Goal: Task Accomplishment & Management: Use online tool/utility

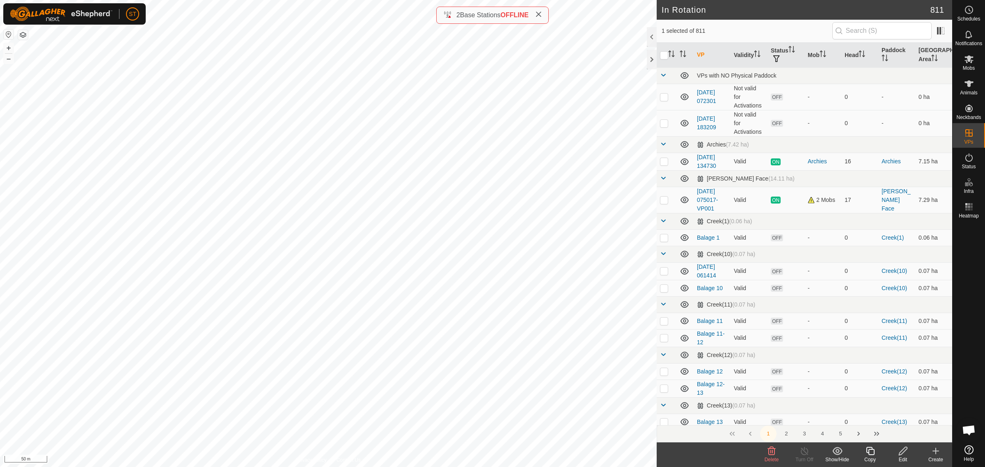
click at [772, 452] on icon at bounding box center [772, 451] width 8 height 8
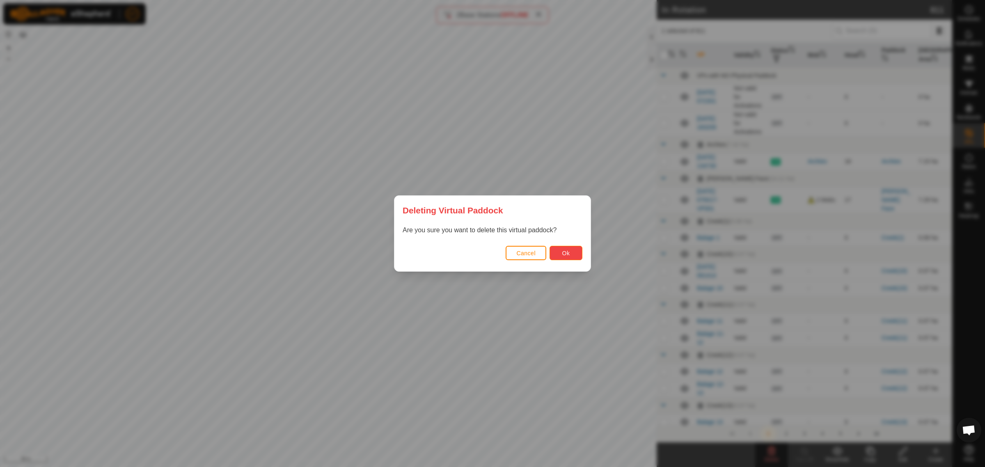
click at [567, 255] on span "Ok" at bounding box center [566, 253] width 8 height 7
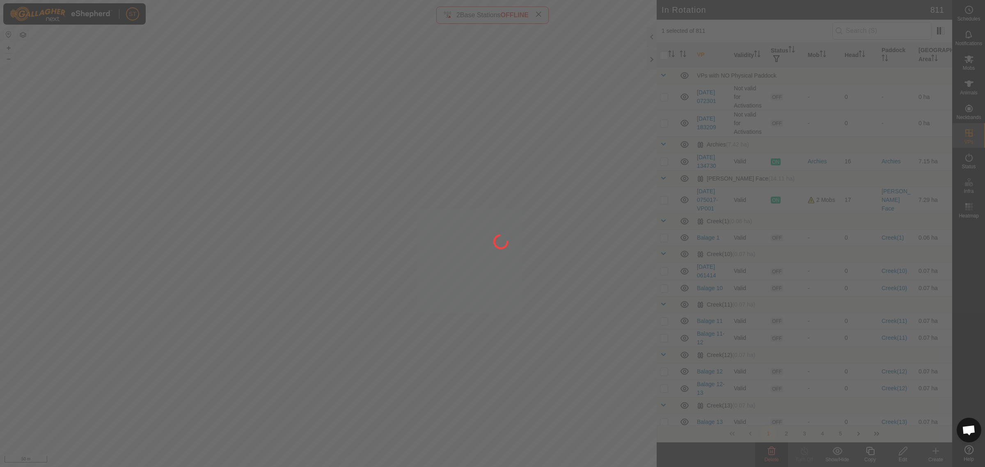
checkbox input "false"
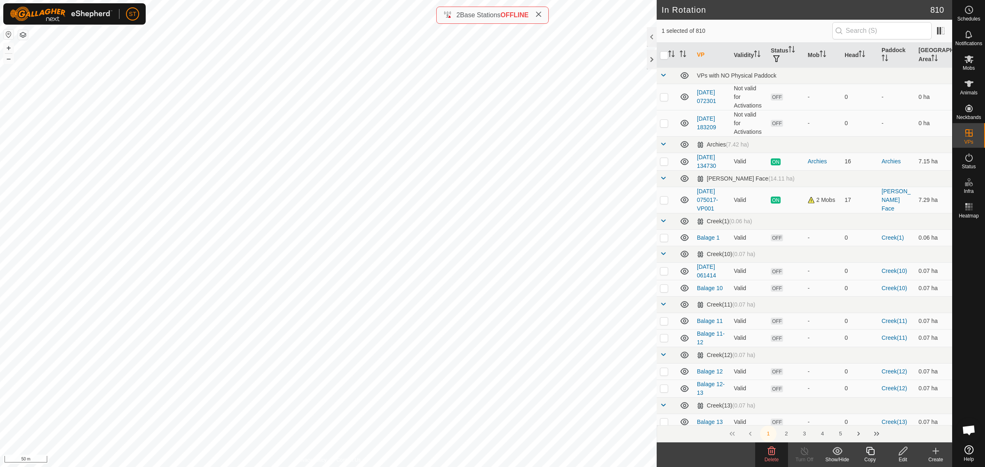
checkbox input "false"
click at [770, 452] on icon at bounding box center [772, 451] width 8 height 8
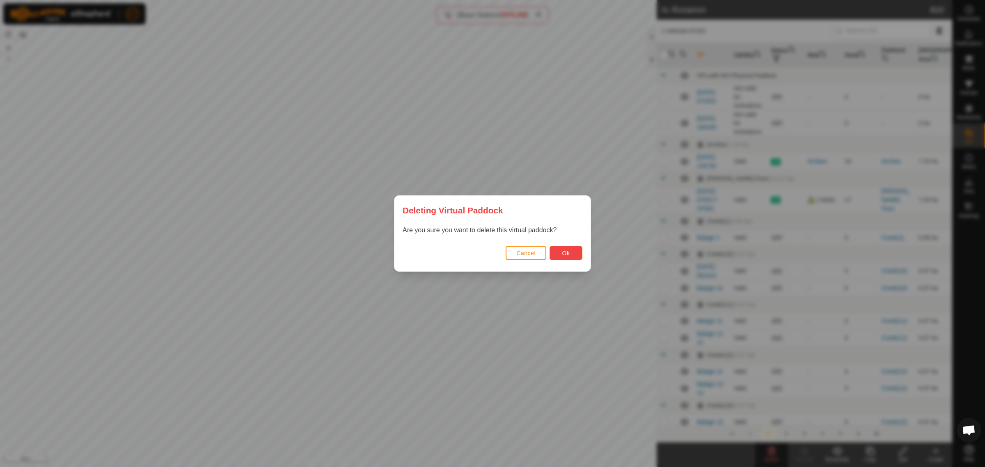
click at [557, 253] on button "Ok" at bounding box center [565, 253] width 33 height 14
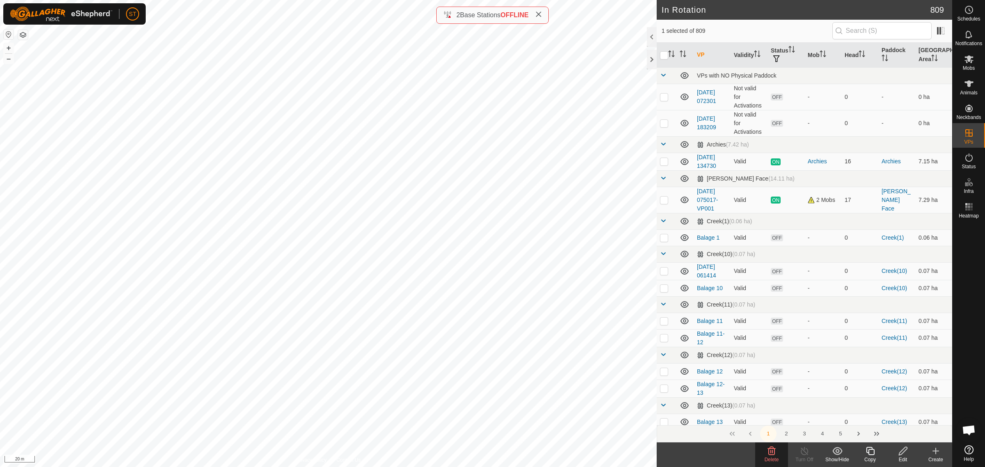
click at [773, 452] on icon at bounding box center [771, 451] width 10 height 10
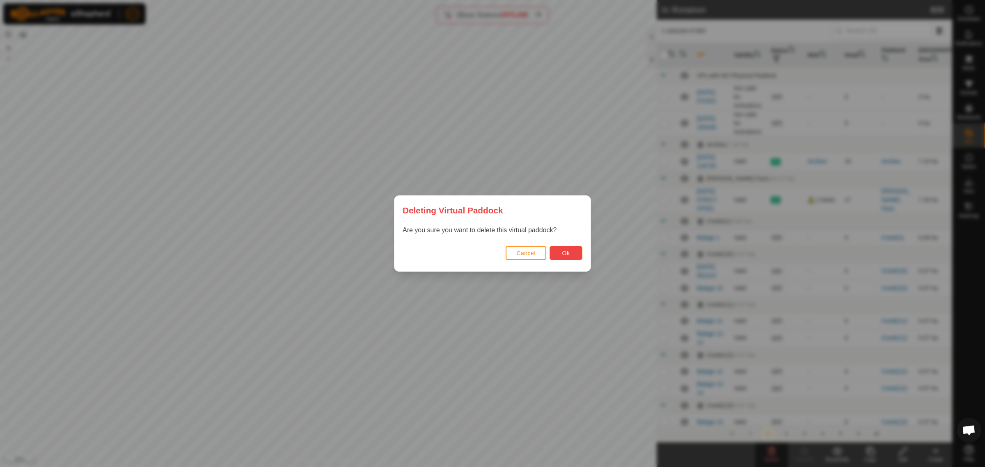
click at [565, 252] on span "Ok" at bounding box center [566, 253] width 8 height 7
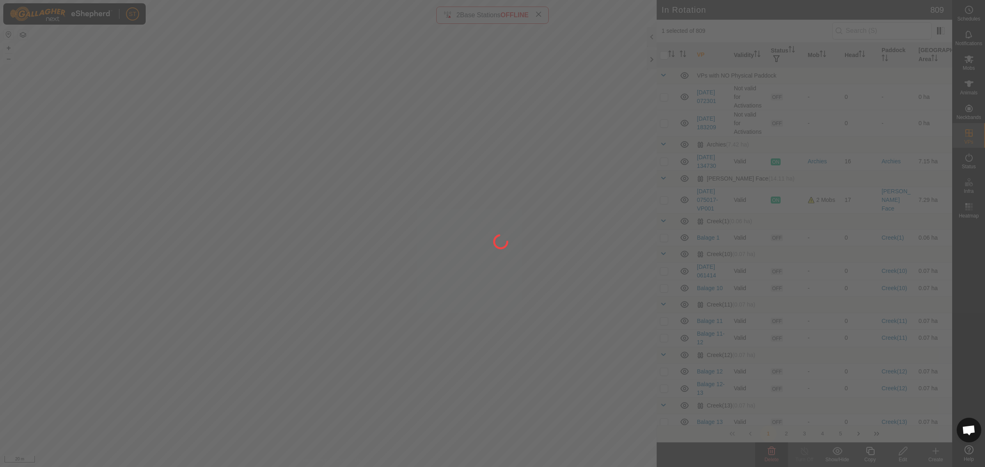
checkbox input "false"
checkbox input "true"
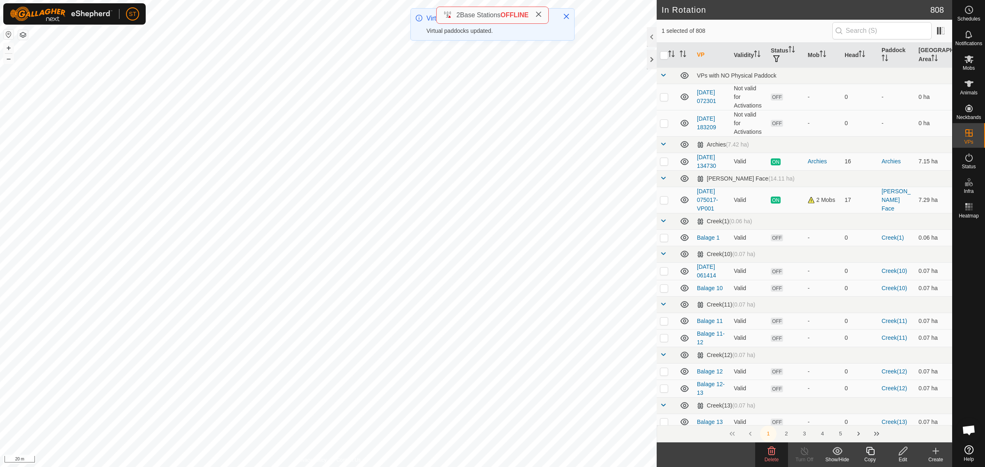
click at [768, 455] on icon at bounding box center [772, 451] width 8 height 8
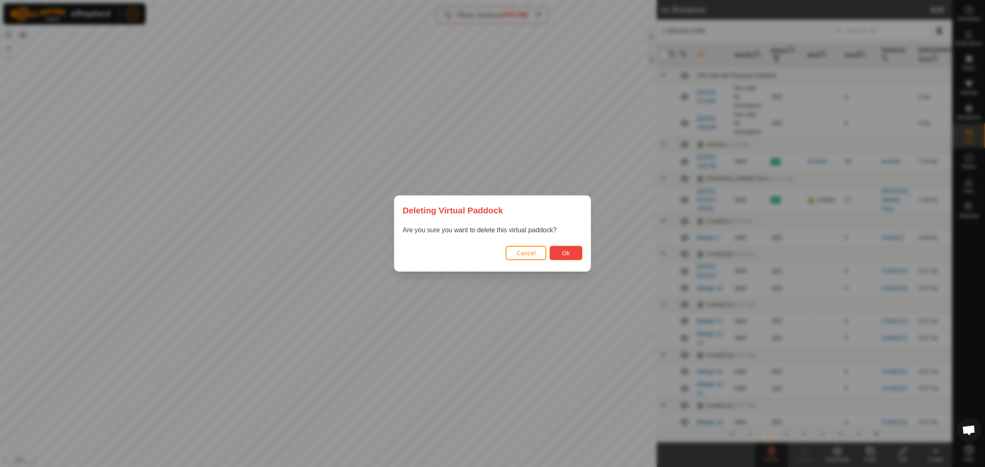
click at [563, 250] on span "Ok" at bounding box center [566, 253] width 8 height 7
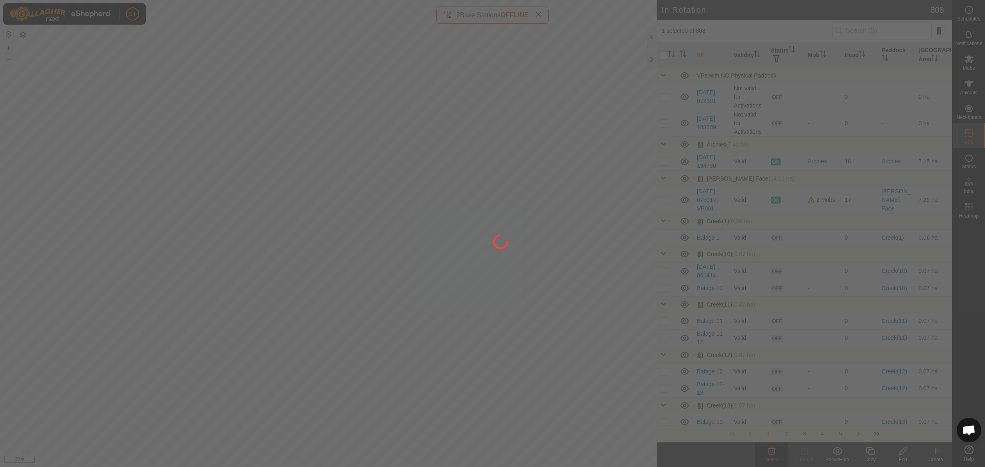
checkbox input "false"
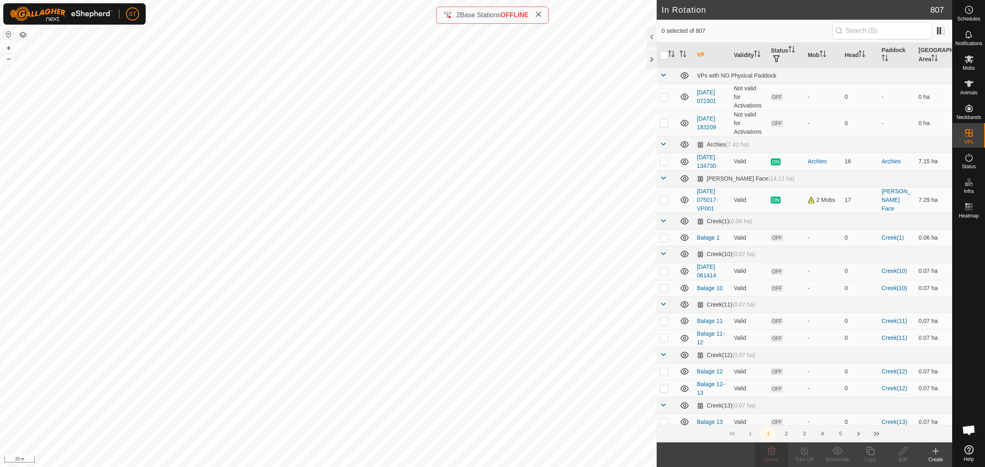
click at [933, 454] on icon at bounding box center [935, 451] width 10 height 10
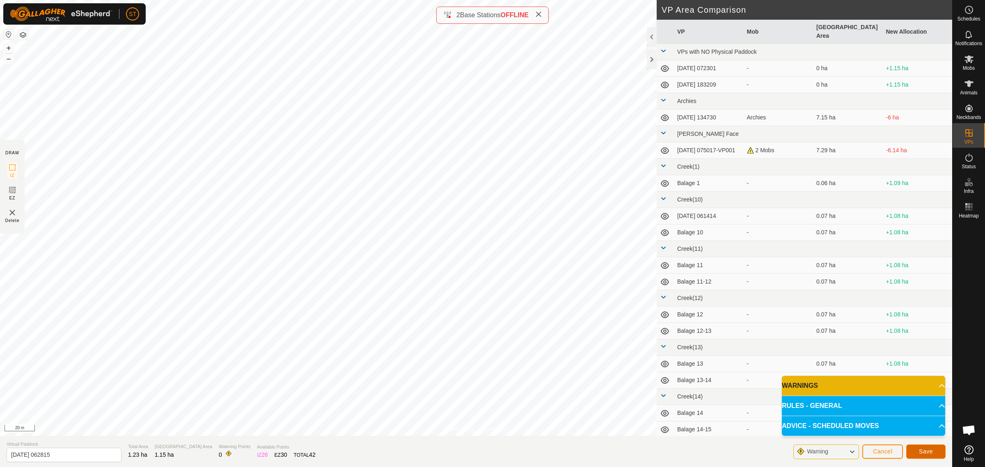
click at [924, 451] on span "Save" at bounding box center [926, 451] width 14 height 7
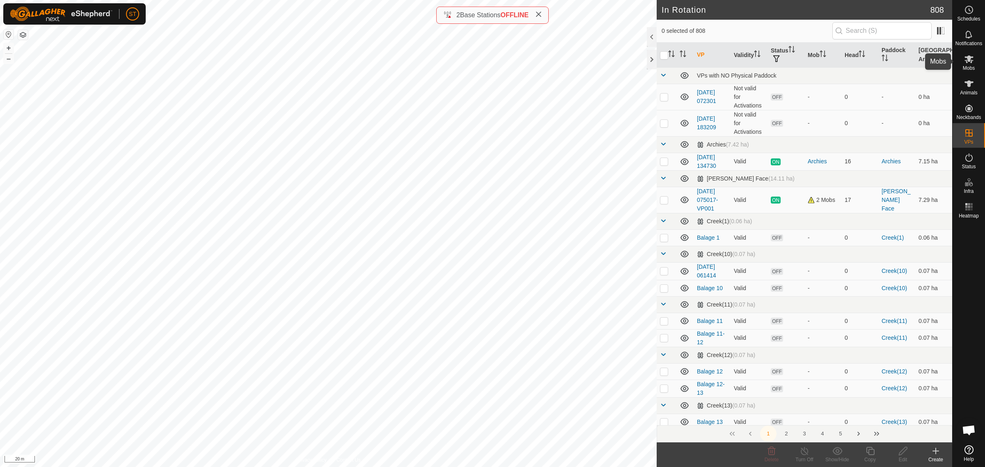
click at [969, 62] on icon at bounding box center [969, 59] width 10 height 10
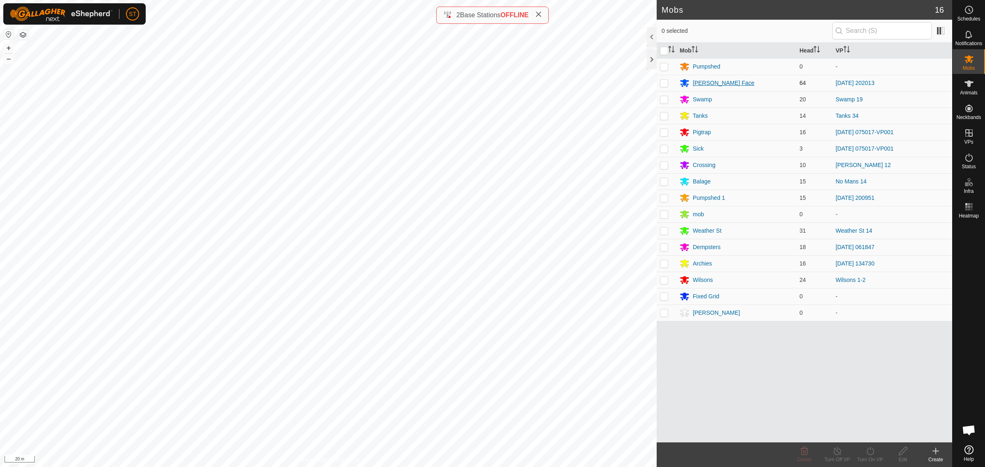
click at [713, 83] on div "[PERSON_NAME] Face" at bounding box center [724, 83] width 62 height 9
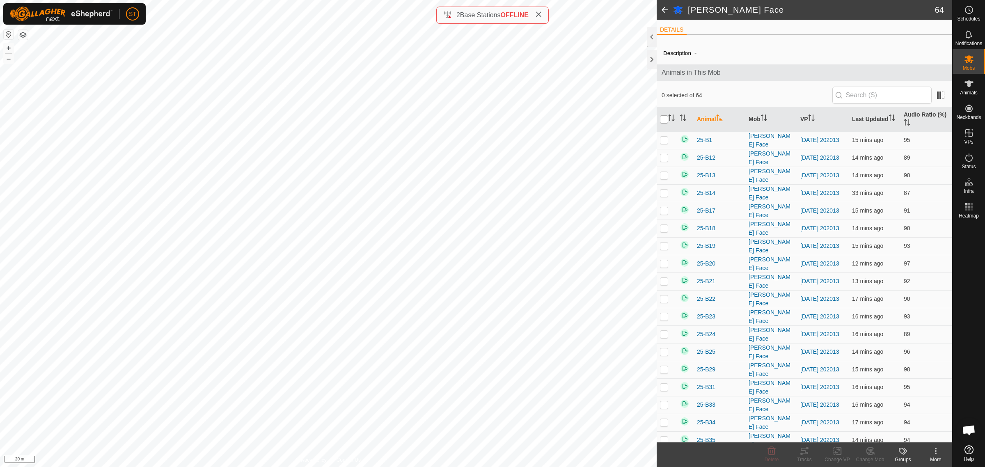
click at [663, 119] on input "checkbox" at bounding box center [664, 119] width 8 height 8
checkbox input "true"
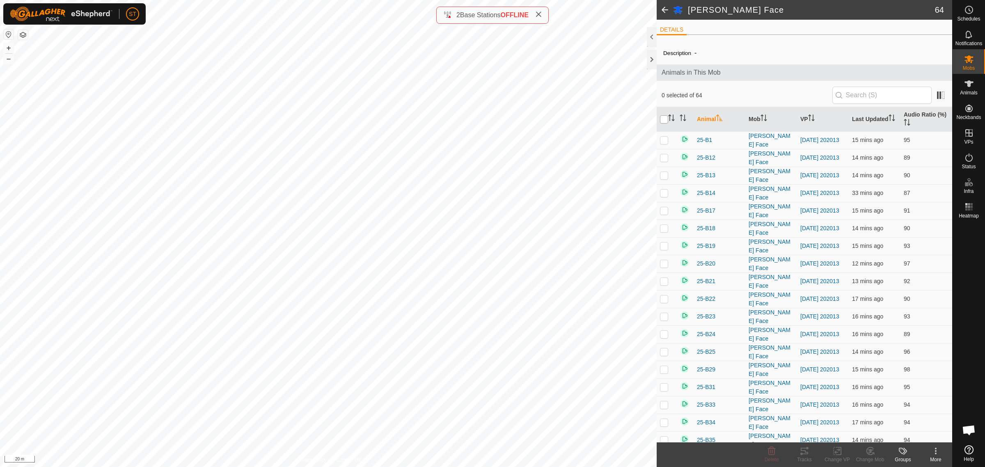
checkbox input "true"
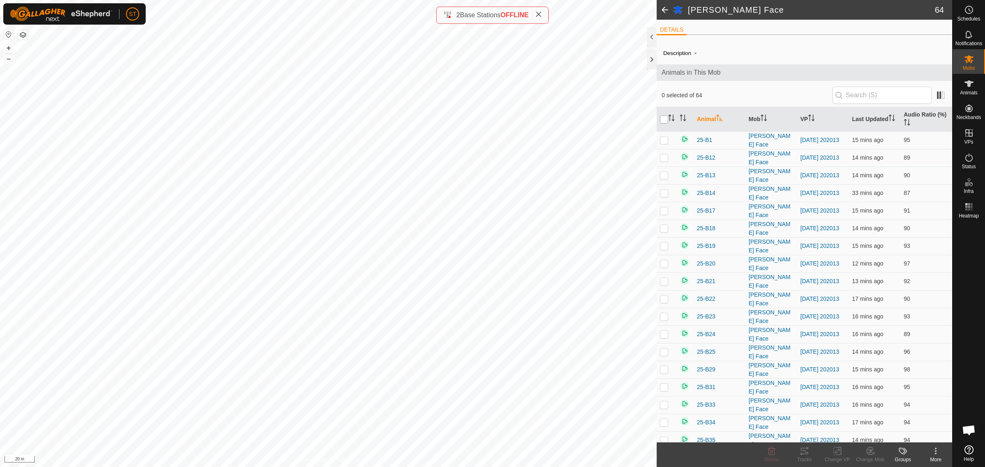
checkbox input "true"
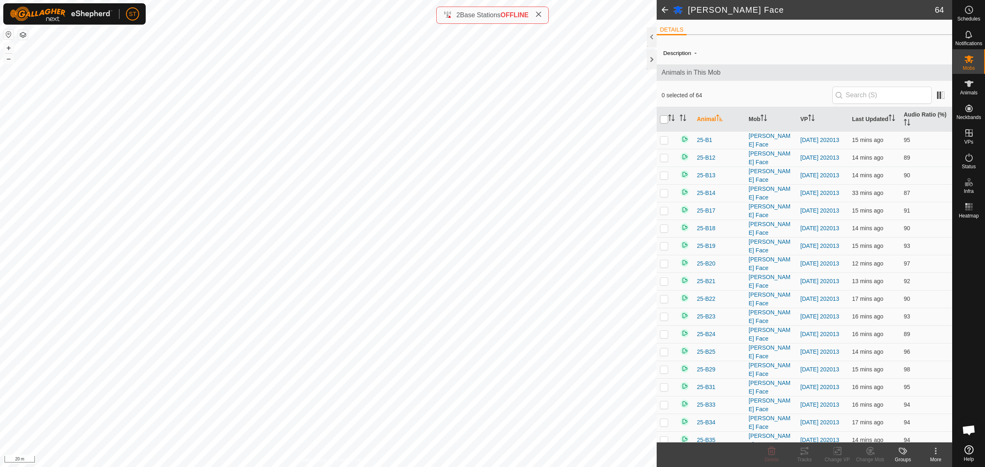
checkbox input "true"
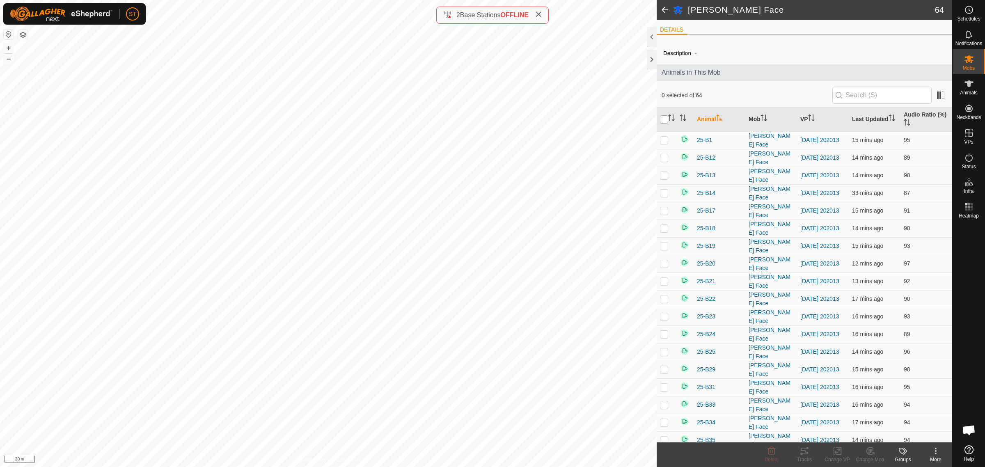
checkbox input "true"
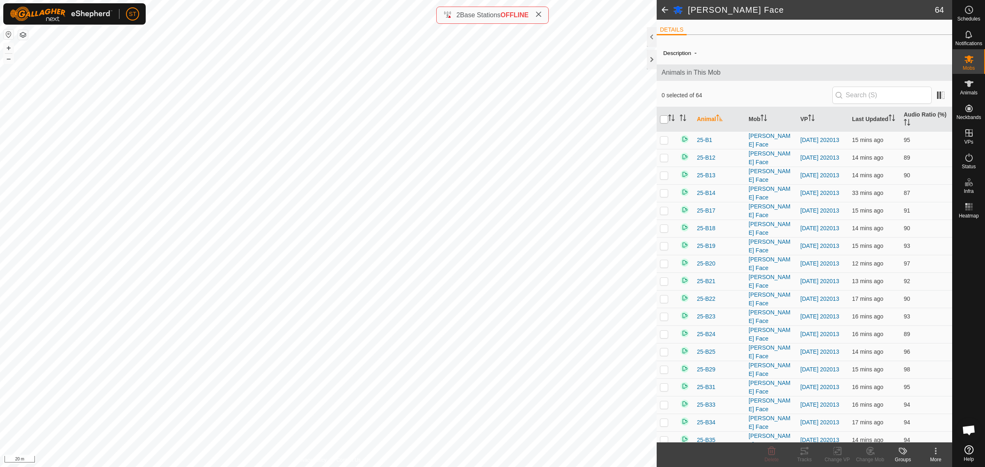
checkbox input "true"
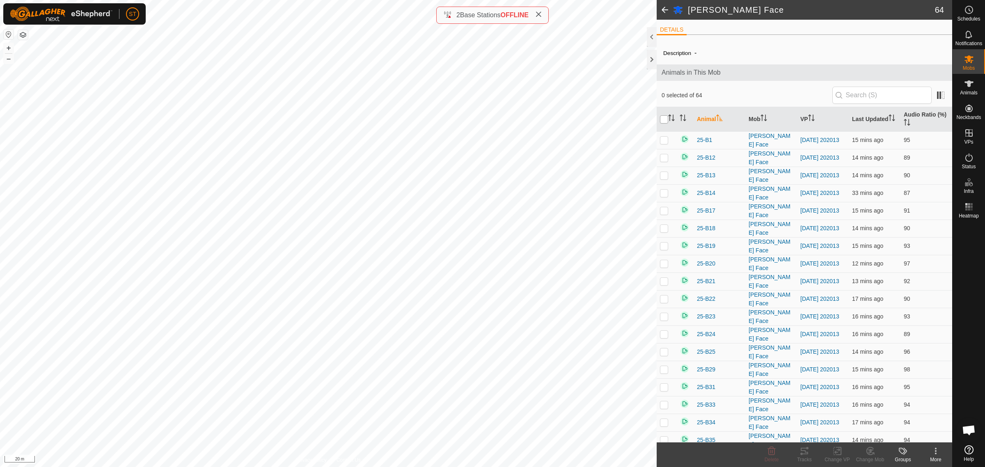
checkbox input "true"
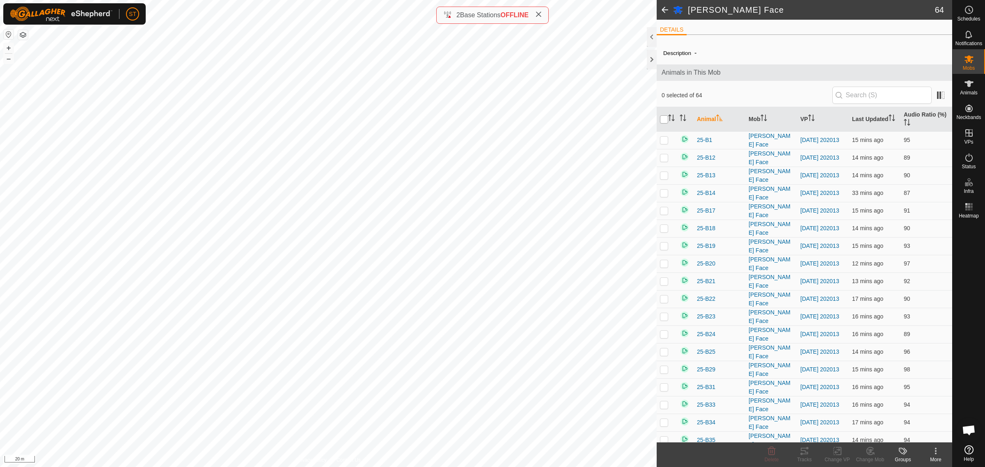
checkbox input "true"
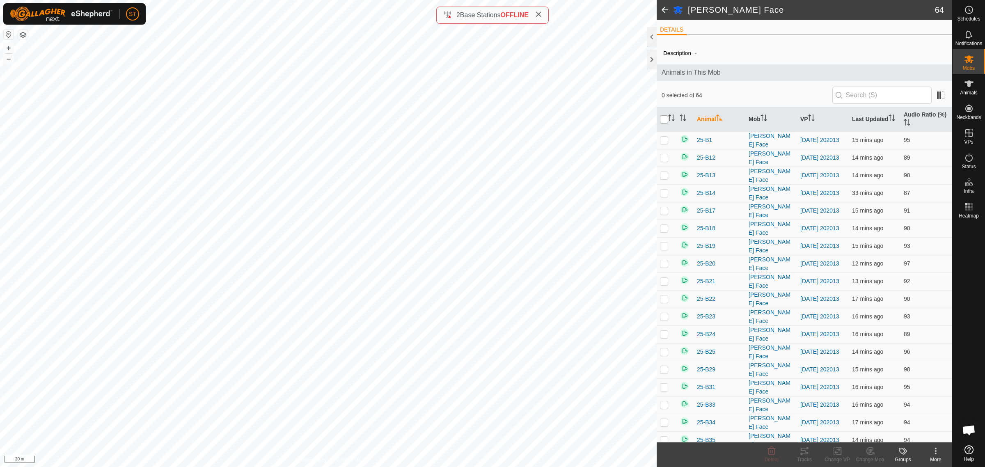
checkbox input "true"
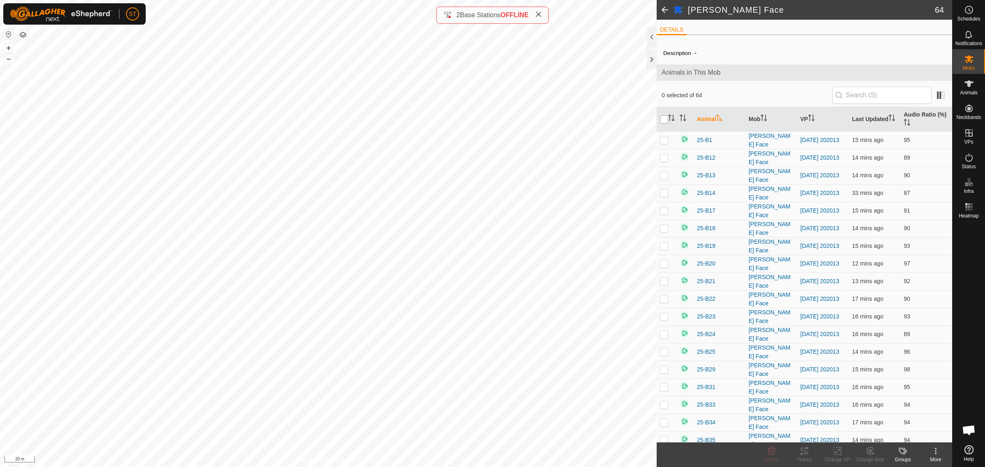
checkbox input "true"
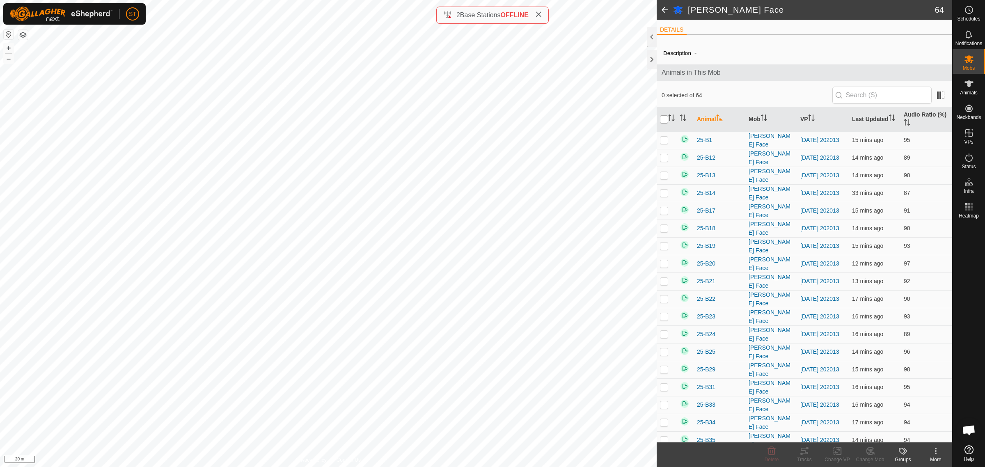
checkbox input "true"
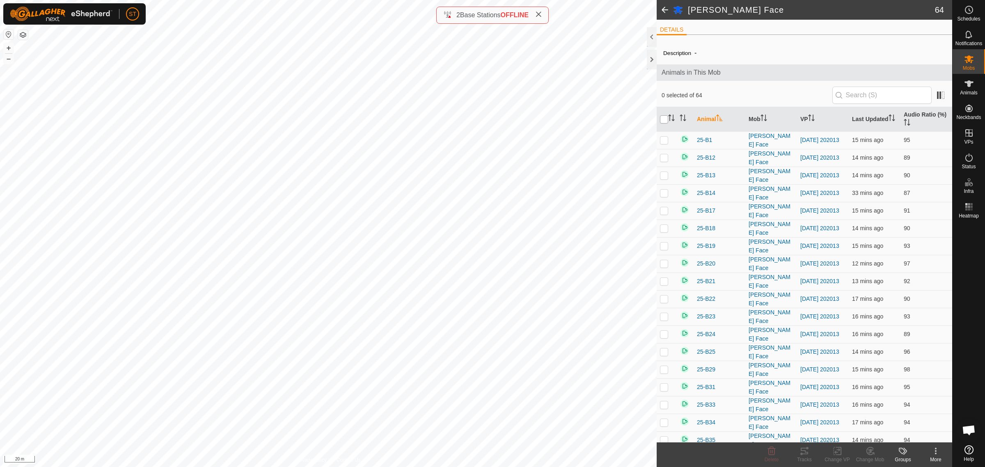
checkbox input "true"
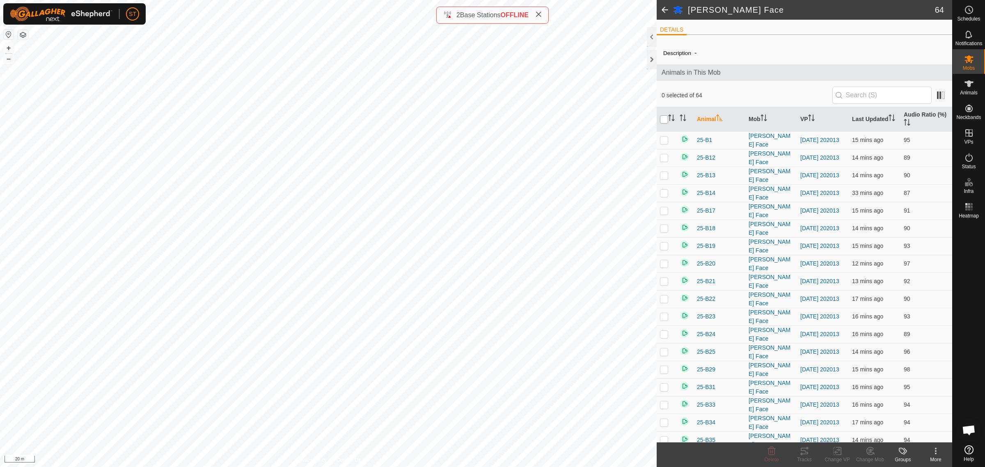
checkbox input "true"
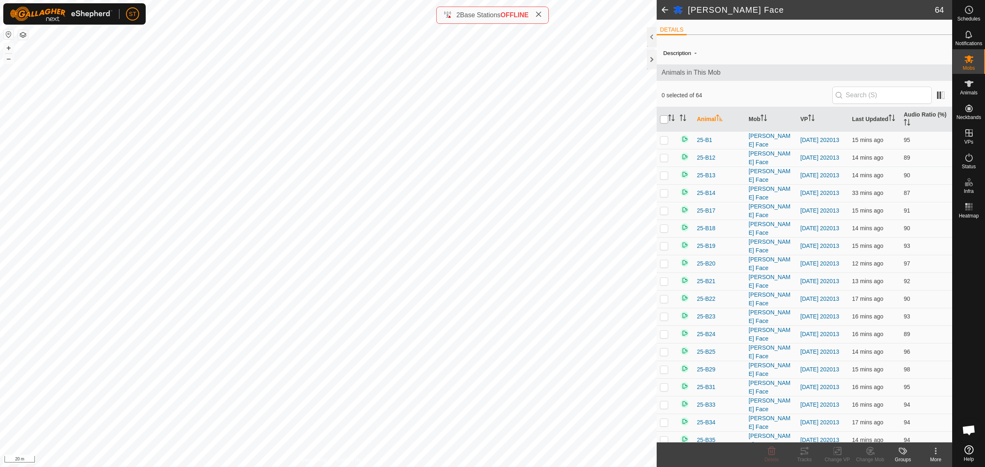
checkbox input "true"
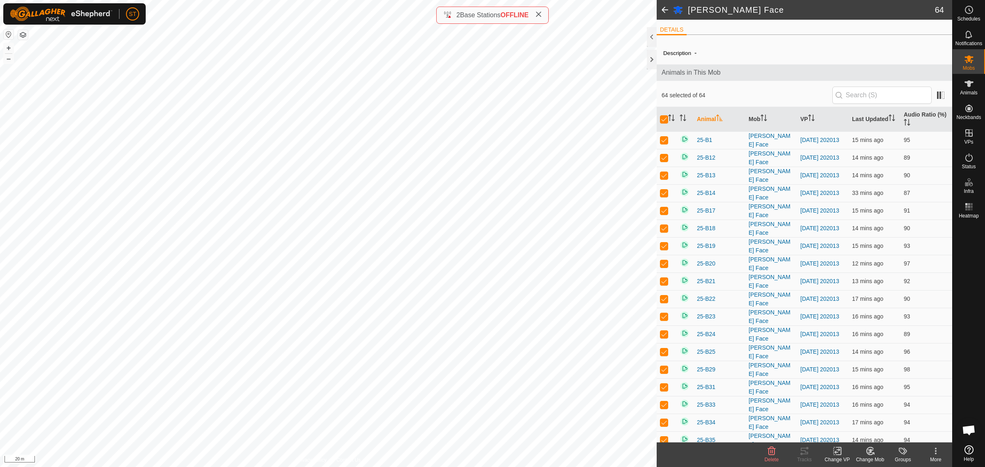
click at [838, 452] on icon at bounding box center [837, 451] width 10 height 10
click at [858, 416] on link "Choose VP..." at bounding box center [861, 416] width 81 height 16
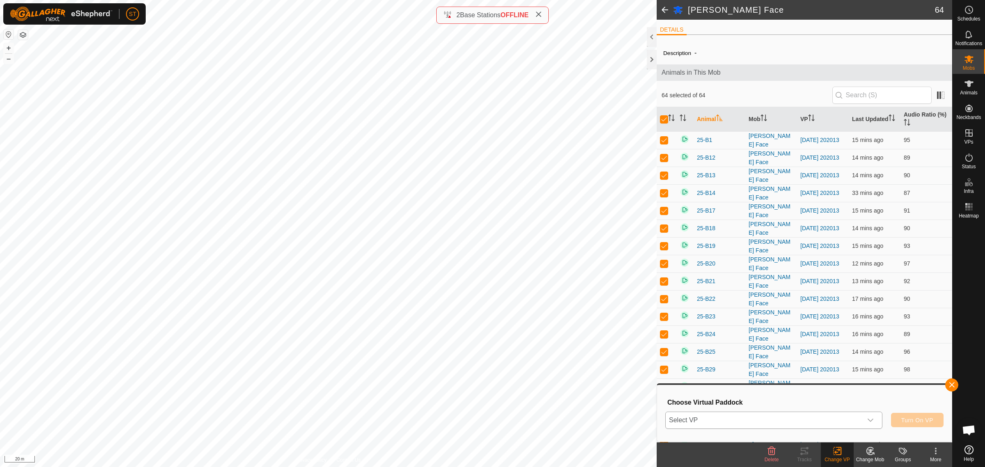
click at [871, 421] on icon "dropdown trigger" at bounding box center [870, 419] width 6 height 3
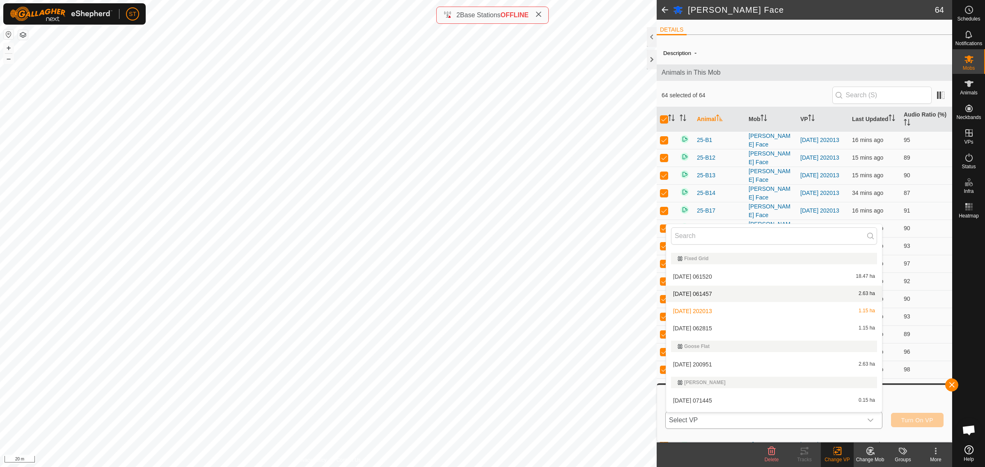
scroll to position [4000, 0]
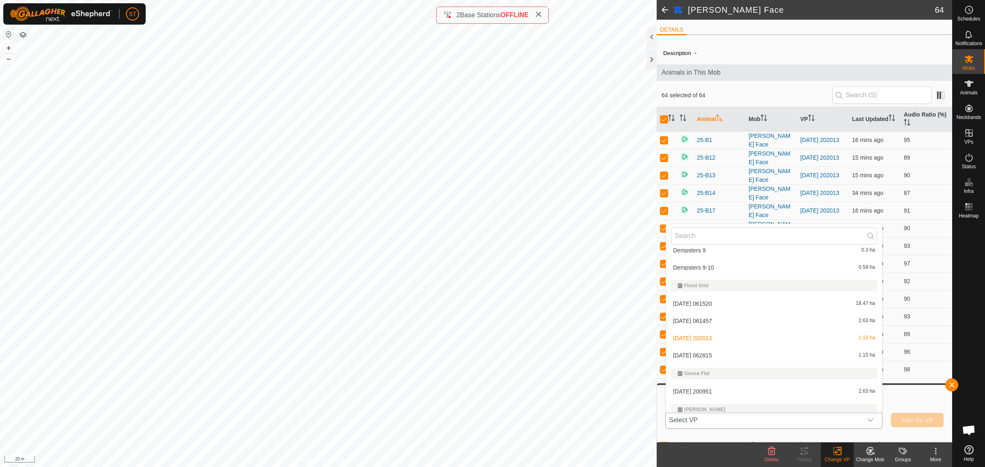
click at [694, 350] on li "[DATE] 062815 1.15 ha" at bounding box center [774, 355] width 216 height 16
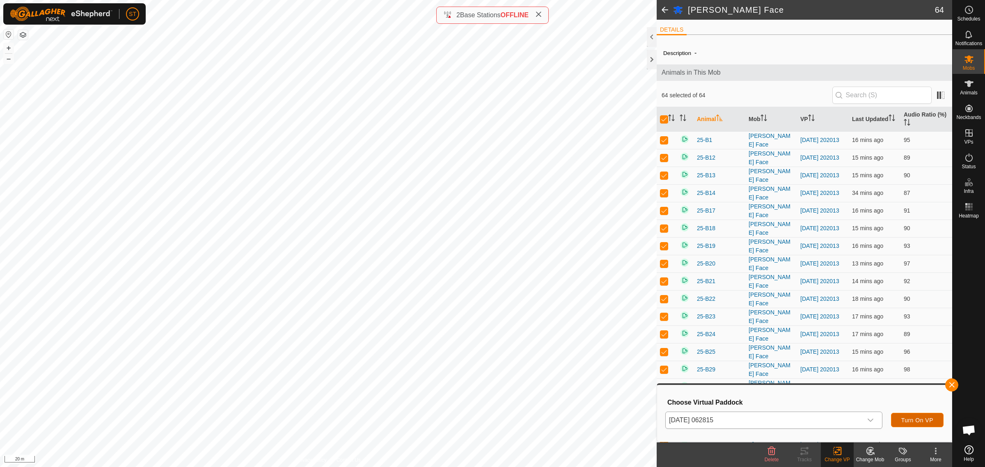
click at [905, 424] on button "Turn On VP" at bounding box center [917, 420] width 53 height 14
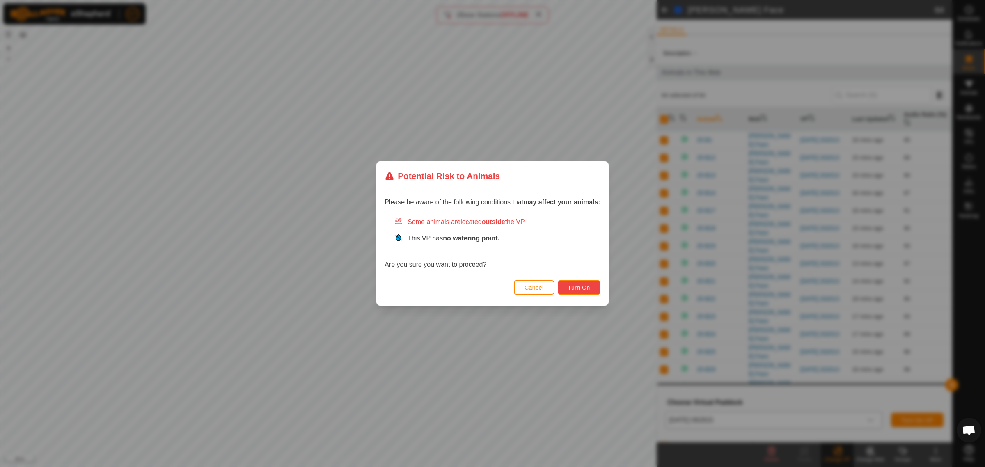
click at [583, 287] on span "Turn On" at bounding box center [579, 287] width 22 height 7
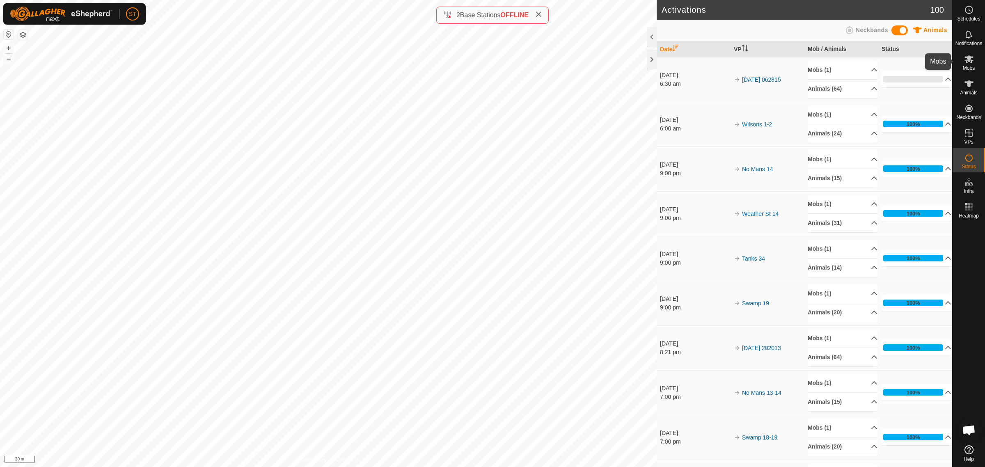
click at [964, 59] on icon at bounding box center [969, 59] width 10 height 10
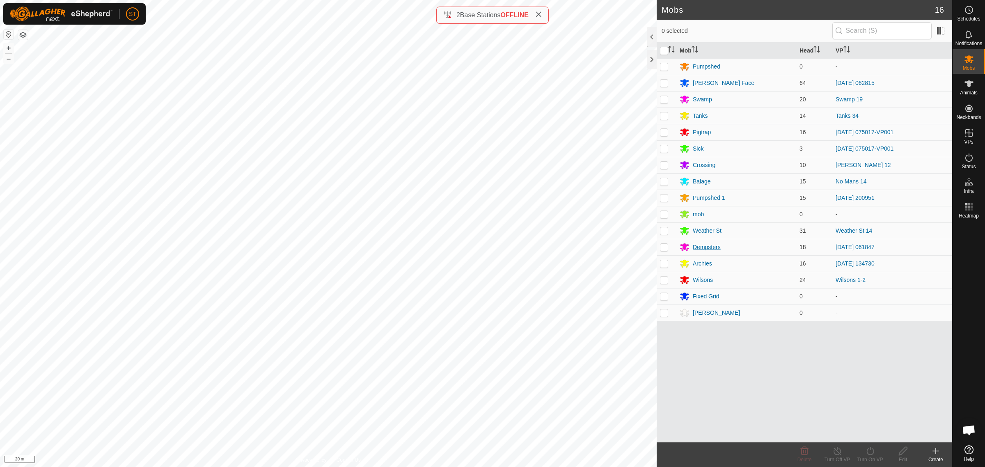
click at [701, 248] on div "Dempsters" at bounding box center [707, 247] width 28 height 9
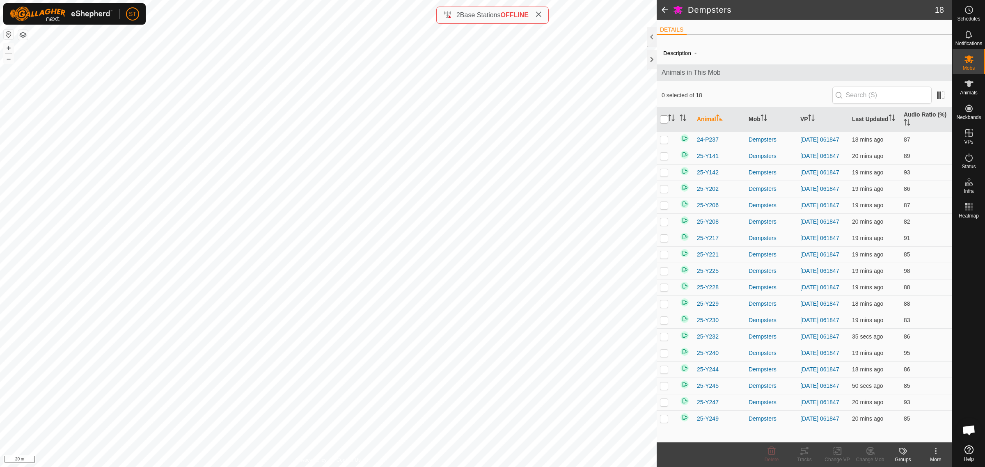
click at [665, 120] on input "checkbox" at bounding box center [664, 119] width 8 height 8
checkbox input "true"
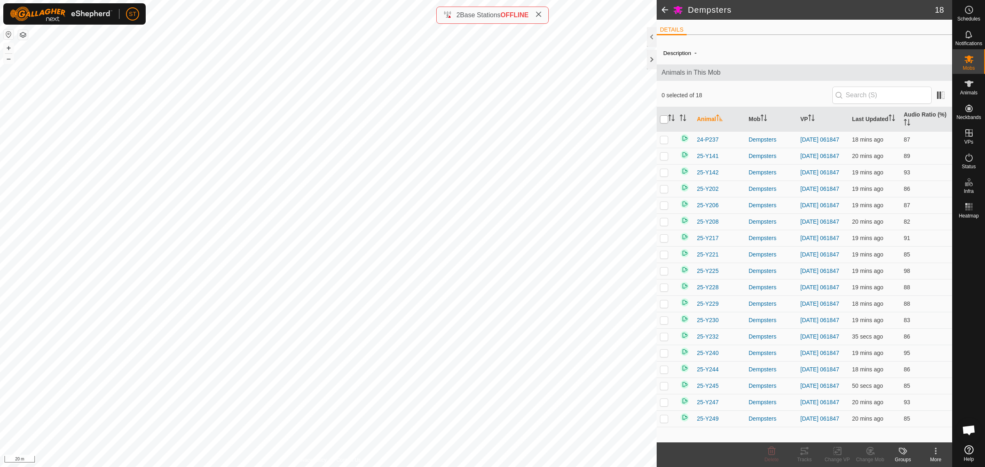
checkbox input "true"
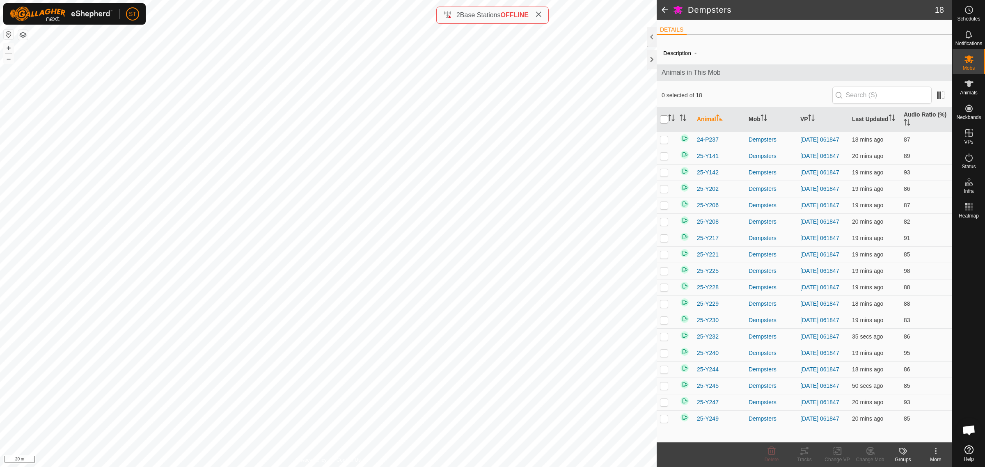
checkbox input "true"
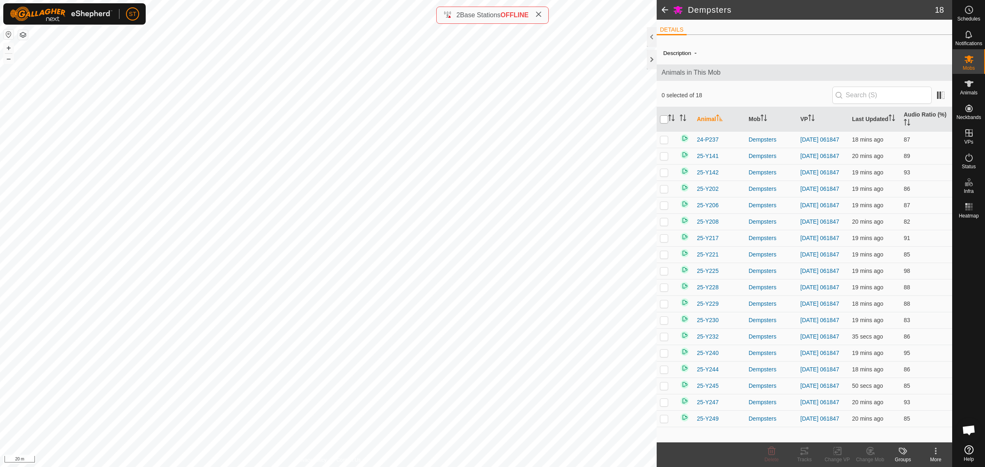
checkbox input "true"
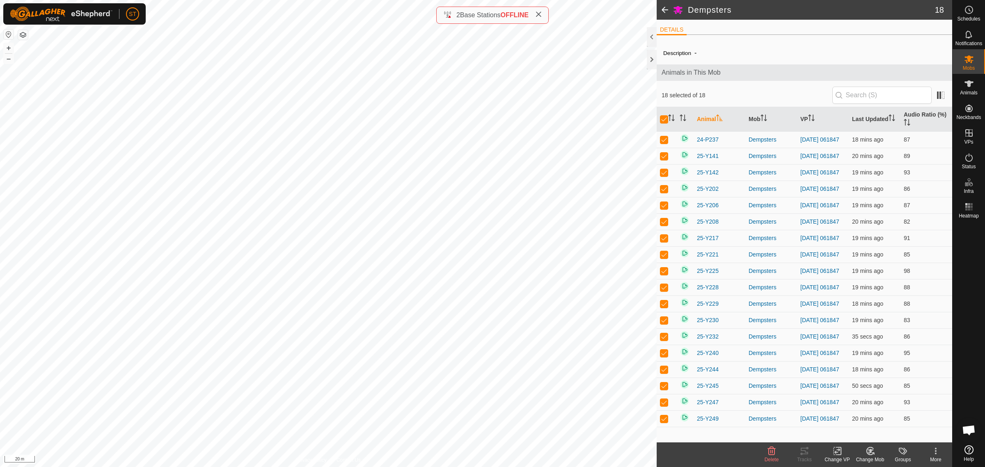
click at [836, 454] on icon at bounding box center [837, 451] width 10 height 10
click at [848, 417] on link "Choose VP..." at bounding box center [861, 416] width 81 height 16
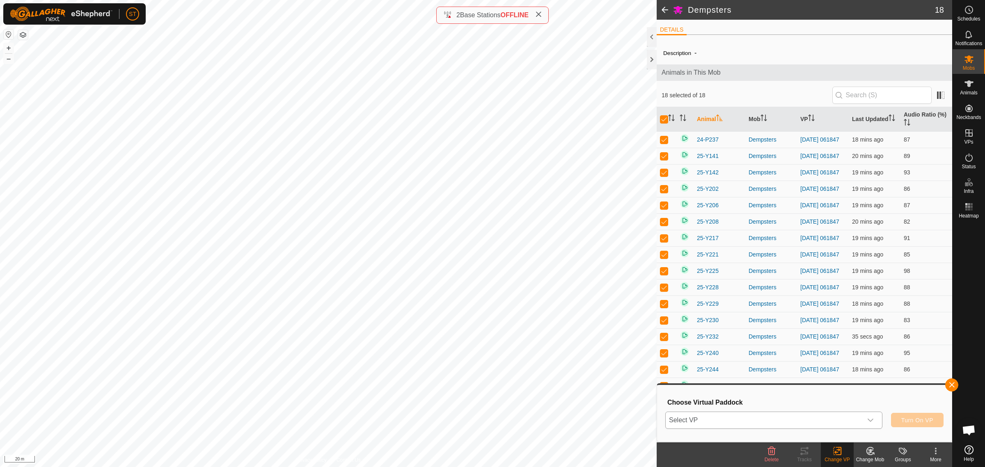
click at [872, 423] on div "dropdown trigger" at bounding box center [870, 420] width 16 height 16
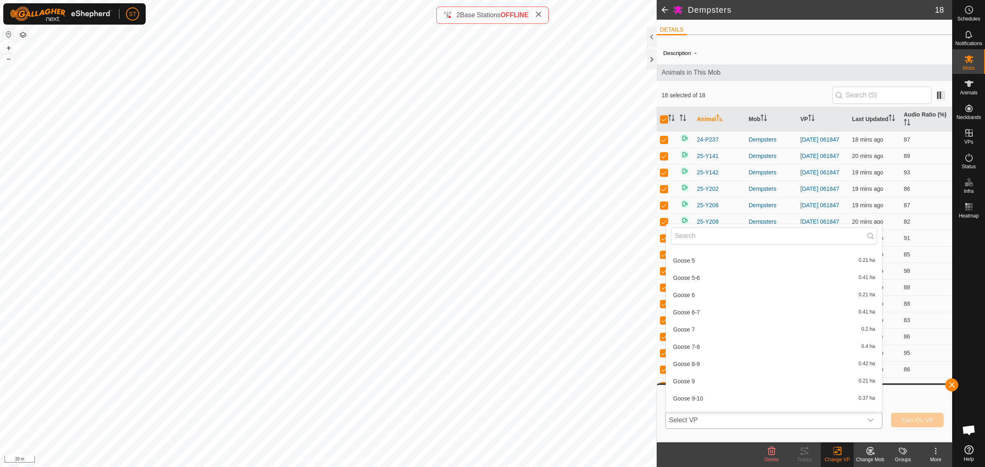
scroll to position [8870, 0]
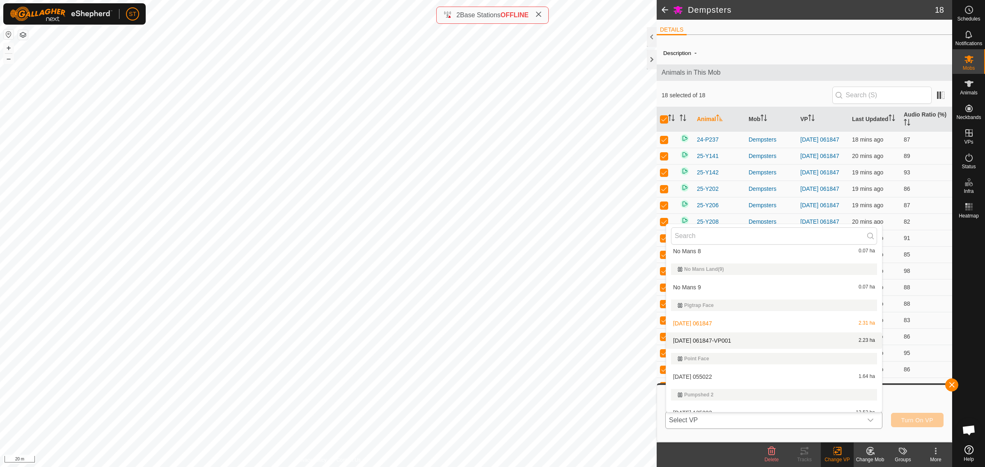
click at [709, 334] on li "[DATE] 061847-VP001 2.23 ha" at bounding box center [774, 340] width 216 height 16
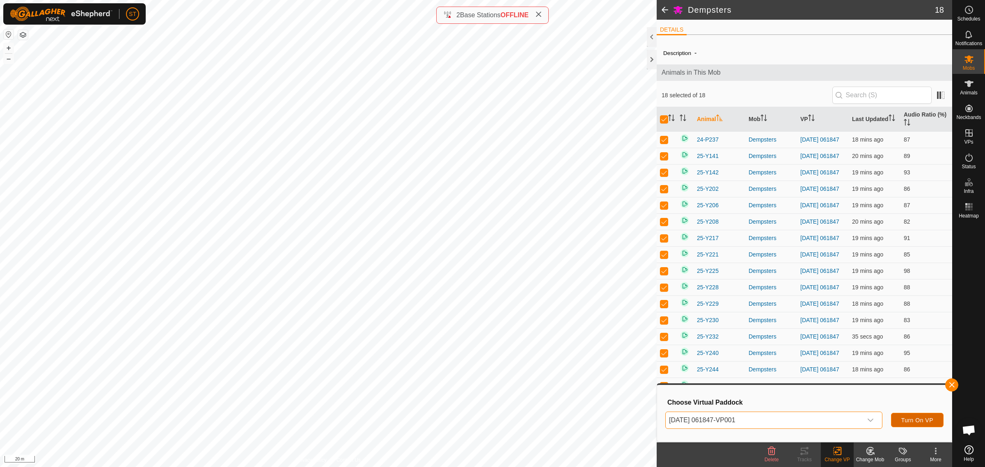
click at [907, 421] on span "Turn On VP" at bounding box center [917, 420] width 32 height 7
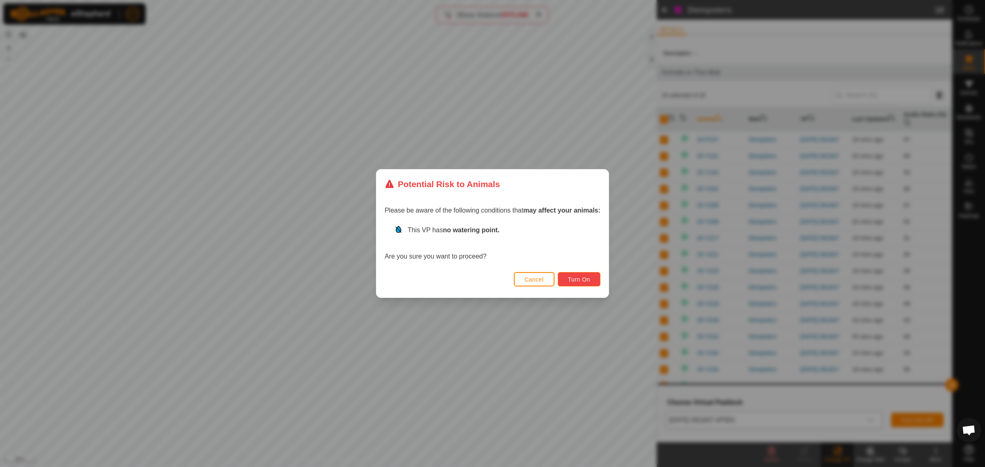
click at [568, 278] on span "Turn On" at bounding box center [579, 279] width 22 height 7
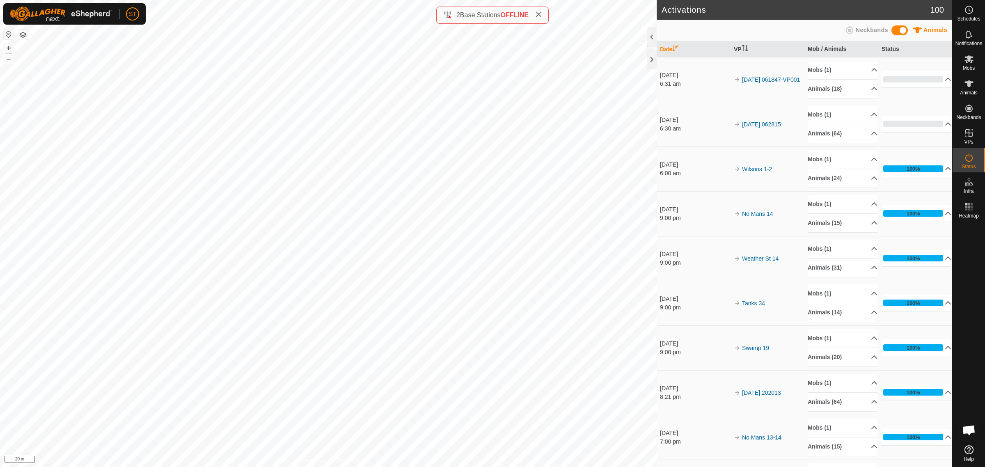
click at [25, 32] on div "Privacy Policy Contact Us [DATE] 182047-VP001 Status: OFF Type: Inclusion Zone …" at bounding box center [328, 233] width 656 height 467
click at [890, 131] on link "In Rotation" at bounding box center [916, 132] width 70 height 16
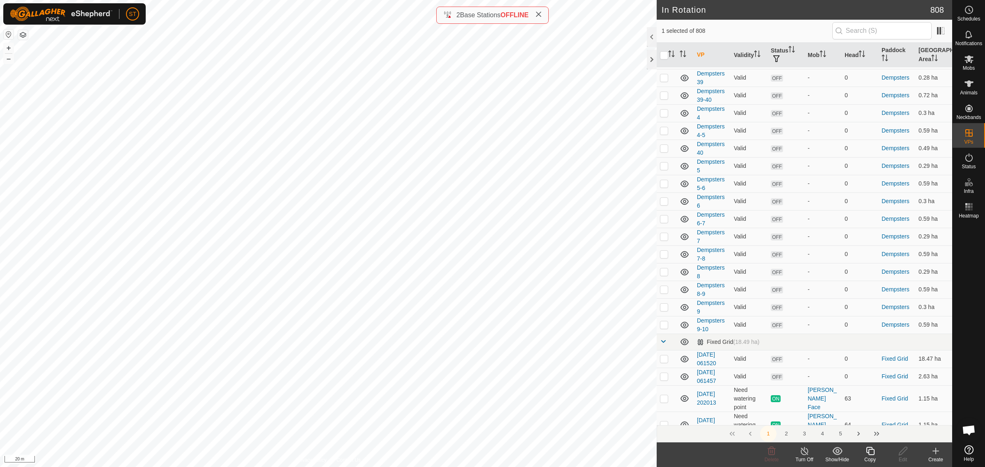
scroll to position [3662, 0]
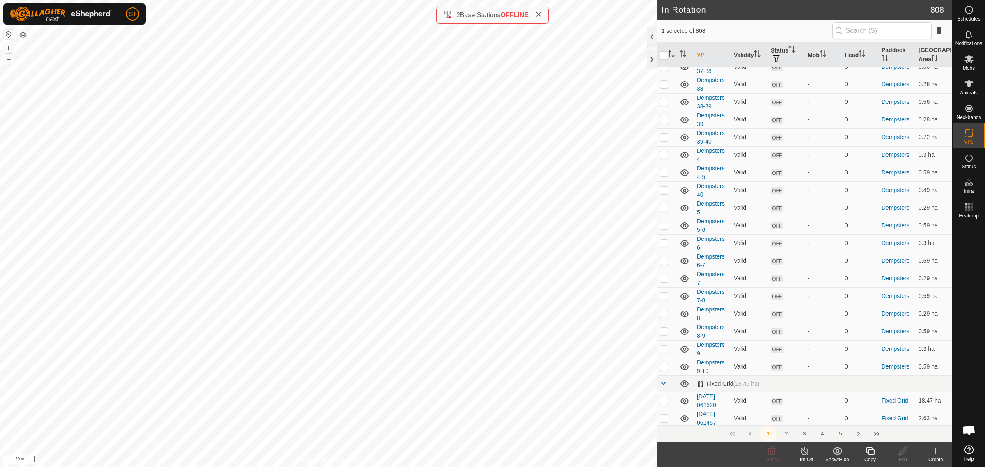
click at [803, 434] on button "3" at bounding box center [804, 433] width 16 height 16
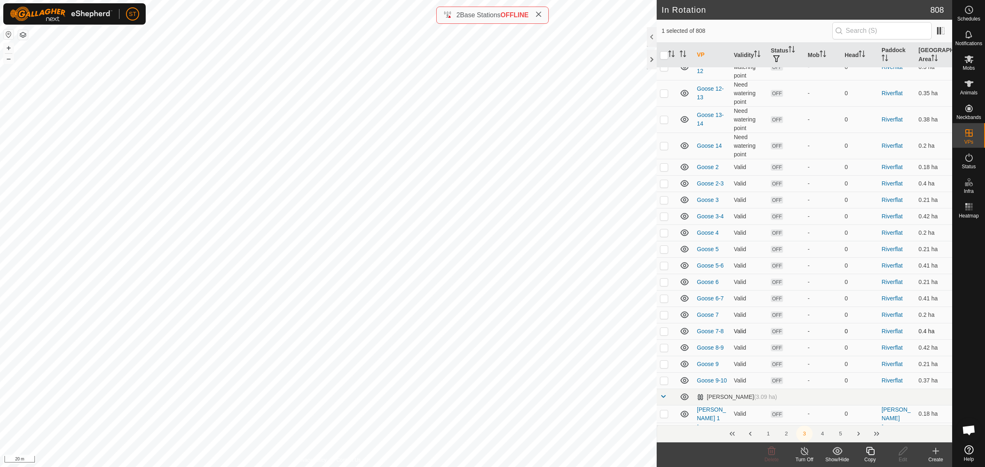
scroll to position [667, 0]
click at [660, 200] on p-checkbox at bounding box center [664, 197] width 8 height 7
checkbox input "false"
click at [932, 452] on icon at bounding box center [935, 451] width 10 height 10
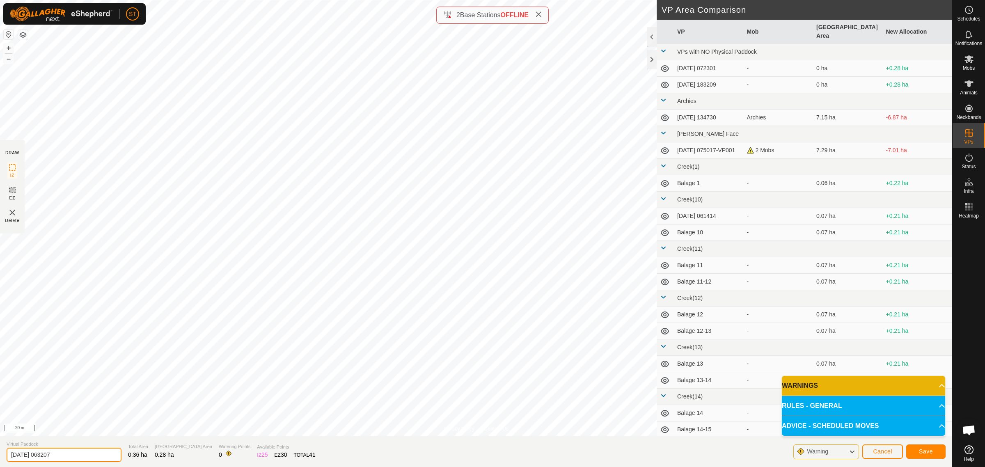
click at [0, 453] on html "ST Schedules Notifications Mobs Animals Neckbands VPs Status Infra Heatmap Help…" at bounding box center [492, 233] width 985 height 467
type input "Goose 15"
click at [919, 450] on span "Save" at bounding box center [926, 451] width 14 height 7
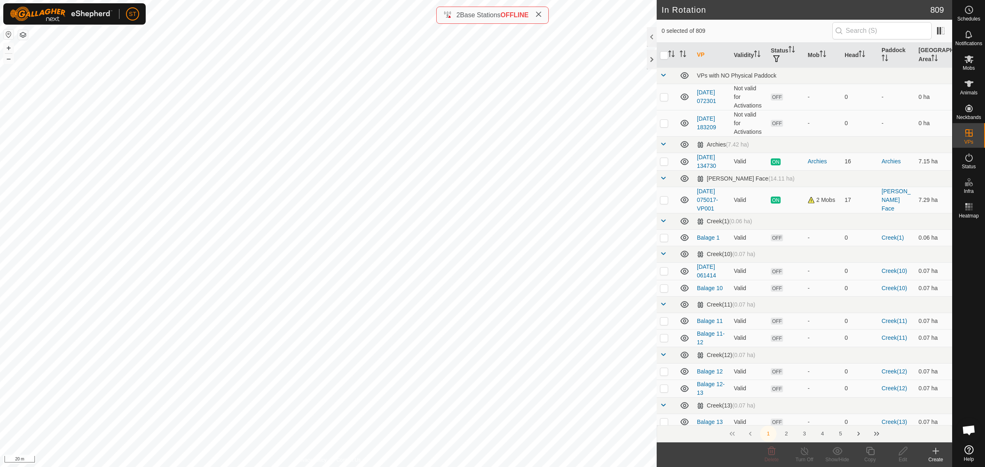
click at [937, 451] on icon at bounding box center [936, 451] width 6 height 0
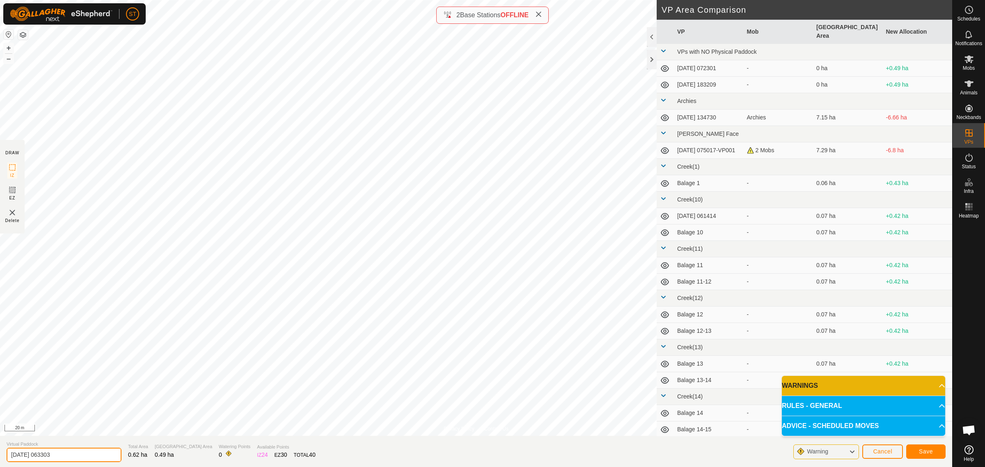
drag, startPoint x: 54, startPoint y: 451, endPoint x: -36, endPoint y: 451, distance: 89.8
click at [0, 451] on html "ST Schedules Notifications Mobs Animals Neckbands VPs Status Infra Heatmap Help…" at bounding box center [492, 233] width 985 height 467
type input "Goose 14-15"
click at [922, 453] on span "Save" at bounding box center [926, 451] width 14 height 7
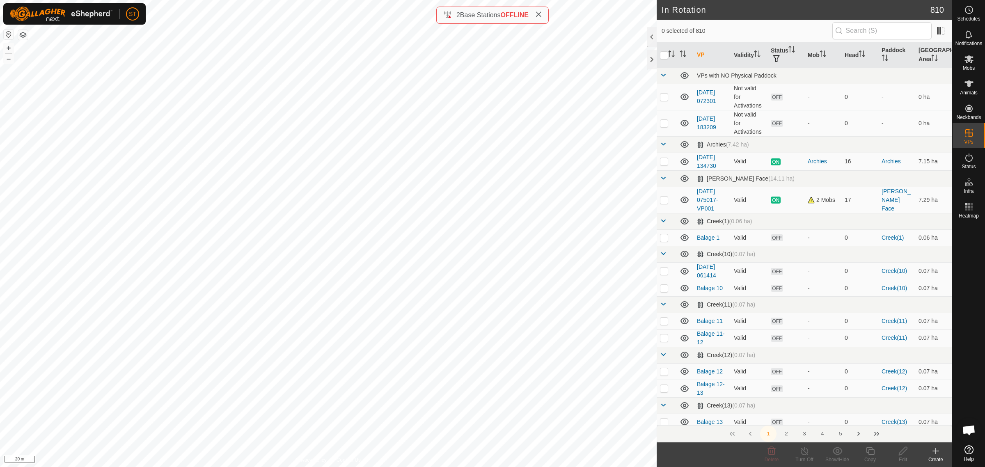
click at [935, 451] on icon at bounding box center [936, 451] width 6 height 0
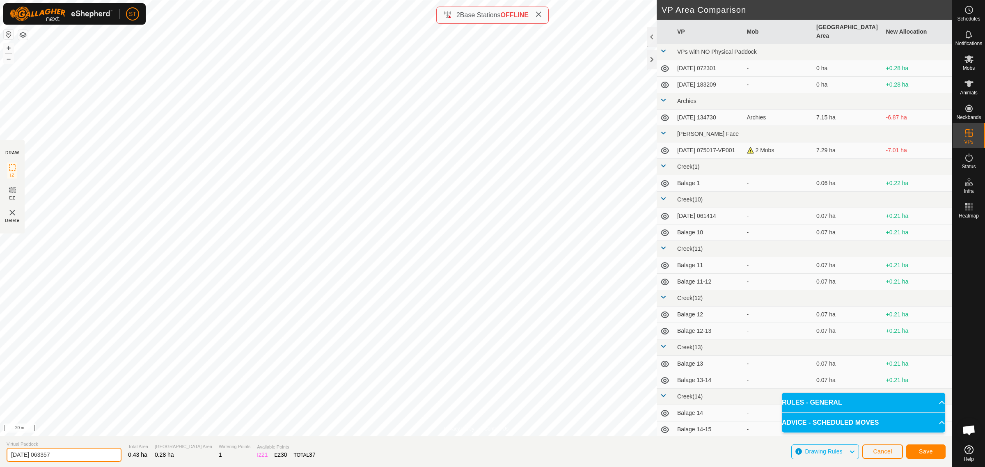
drag, startPoint x: 67, startPoint y: 453, endPoint x: -24, endPoint y: 454, distance: 90.7
click at [0, 454] on html "ST Schedules Notifications Mobs Animals Neckbands VPs Status Infra Heatmap Help…" at bounding box center [492, 233] width 985 height 467
type input "Goose 16"
click at [917, 451] on button "Save" at bounding box center [925, 451] width 39 height 14
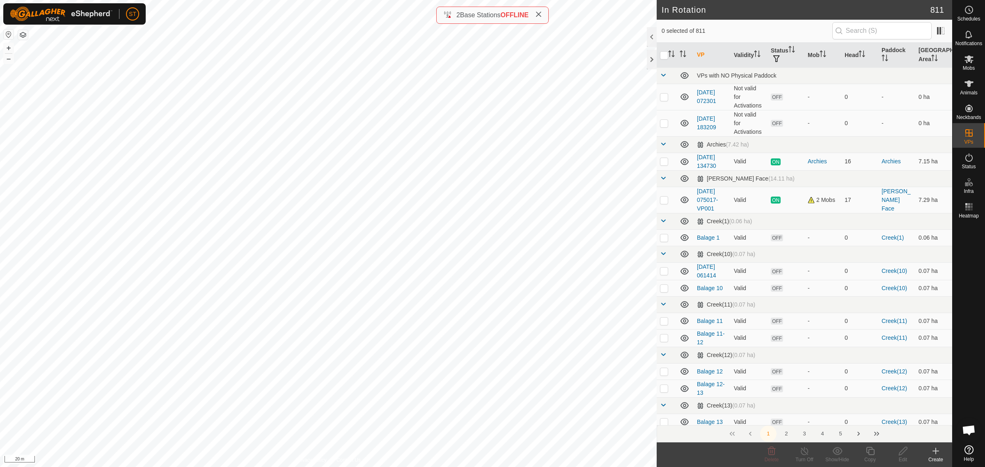
click at [934, 455] on icon at bounding box center [935, 451] width 10 height 10
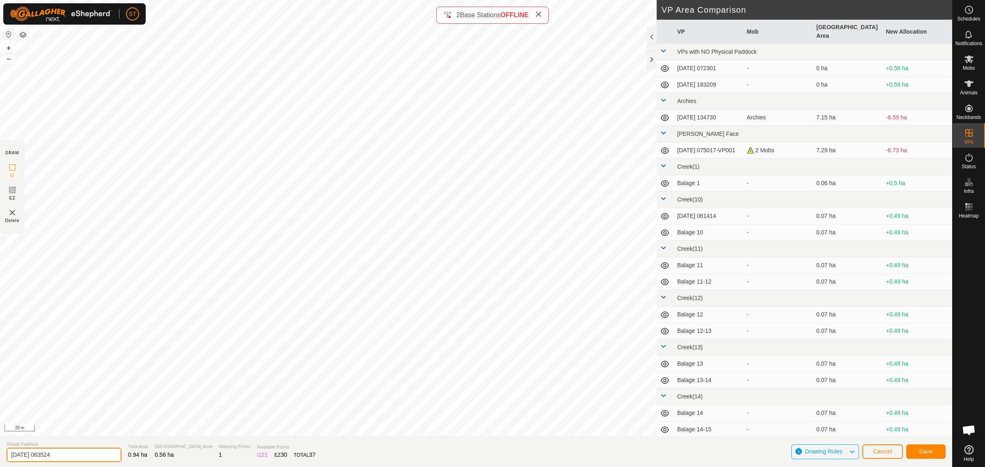
drag, startPoint x: 9, startPoint y: 457, endPoint x: 0, endPoint y: 457, distance: 8.6
click at [0, 457] on section "Virtual Paddock [DATE] 063524 Total Area 0.94 ha Grazing Area 0.56 ha Watering …" at bounding box center [476, 451] width 952 height 31
type input "Goose 15-16"
click at [927, 449] on span "Save" at bounding box center [926, 451] width 14 height 7
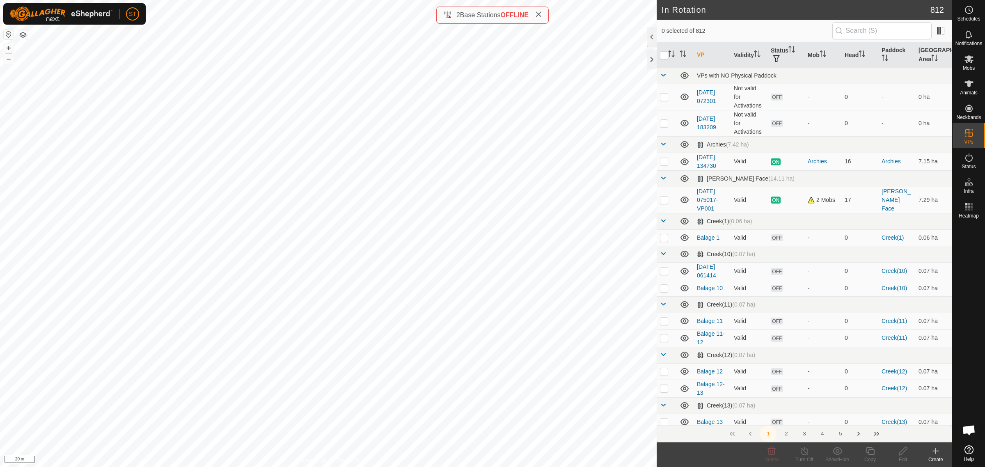
click at [938, 453] on icon at bounding box center [935, 451] width 10 height 10
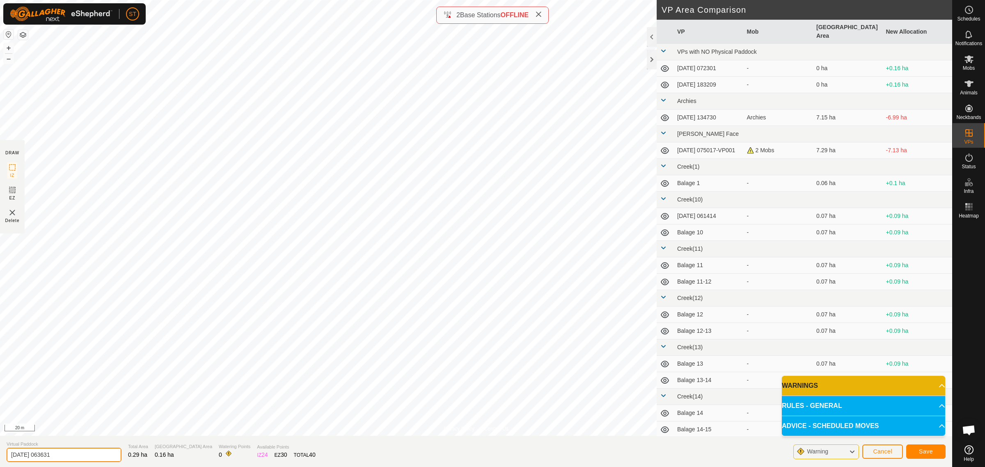
drag, startPoint x: 74, startPoint y: 455, endPoint x: -25, endPoint y: 454, distance: 98.5
click at [0, 454] on html "ST Schedules Notifications Mobs Animals Neckbands VPs Status Infra Heatmap Help…" at bounding box center [492, 233] width 985 height 467
type input "Goose 17"
click at [917, 450] on button "Save" at bounding box center [925, 451] width 39 height 14
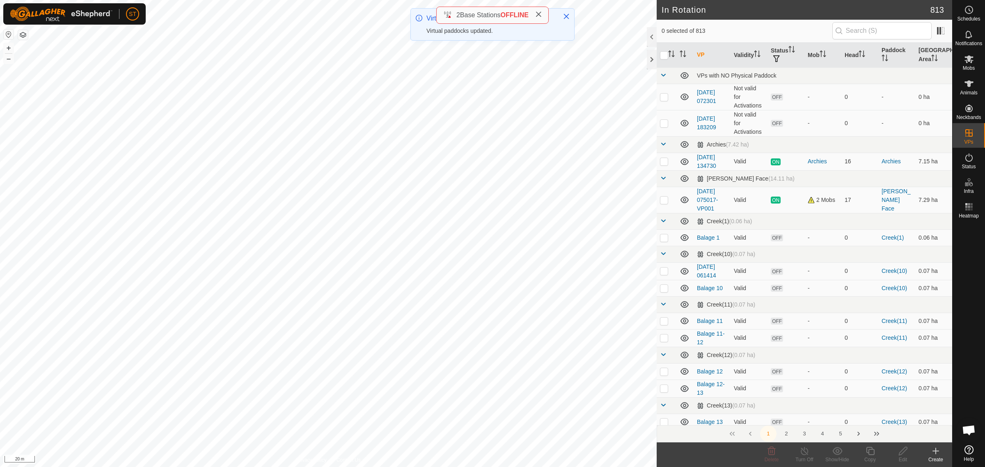
click at [937, 454] on icon at bounding box center [935, 451] width 10 height 10
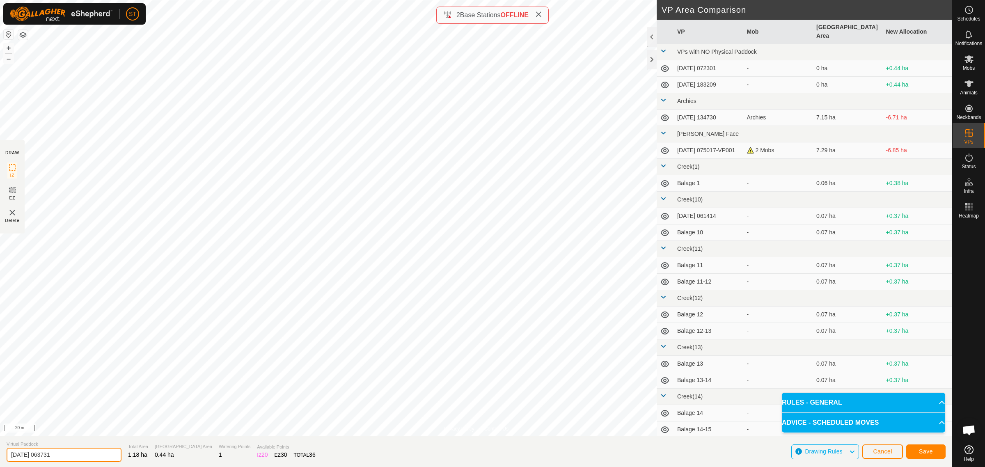
drag, startPoint x: 68, startPoint y: 460, endPoint x: -28, endPoint y: 460, distance: 95.6
click at [0, 460] on html "ST Schedules Notifications Mobs Animals Neckbands VPs Status Infra Heatmap Help…" at bounding box center [492, 233] width 985 height 467
click at [71, 456] on input "[DATE] 063731" at bounding box center [64, 455] width 115 height 14
drag, startPoint x: 78, startPoint y: 454, endPoint x: -16, endPoint y: 451, distance: 94.0
click at [0, 451] on html "ST Schedules Notifications Mobs Animals Neckbands VPs Status Infra Heatmap Help…" at bounding box center [492, 233] width 985 height 467
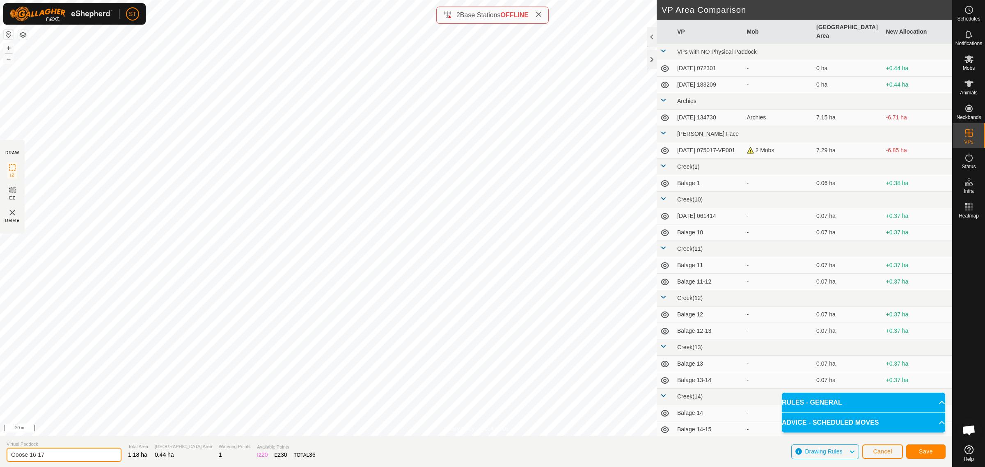
type input "Goose 16-17"
click at [917, 454] on button "Save" at bounding box center [925, 451] width 39 height 14
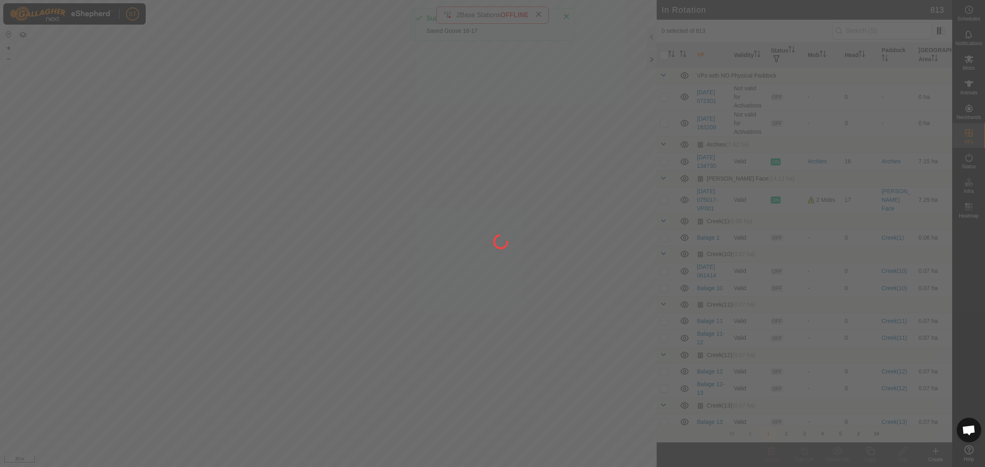
click at [576, 163] on div at bounding box center [492, 233] width 985 height 467
drag, startPoint x: 589, startPoint y: 329, endPoint x: 514, endPoint y: 200, distance: 148.7
click at [514, 200] on div at bounding box center [492, 233] width 985 height 467
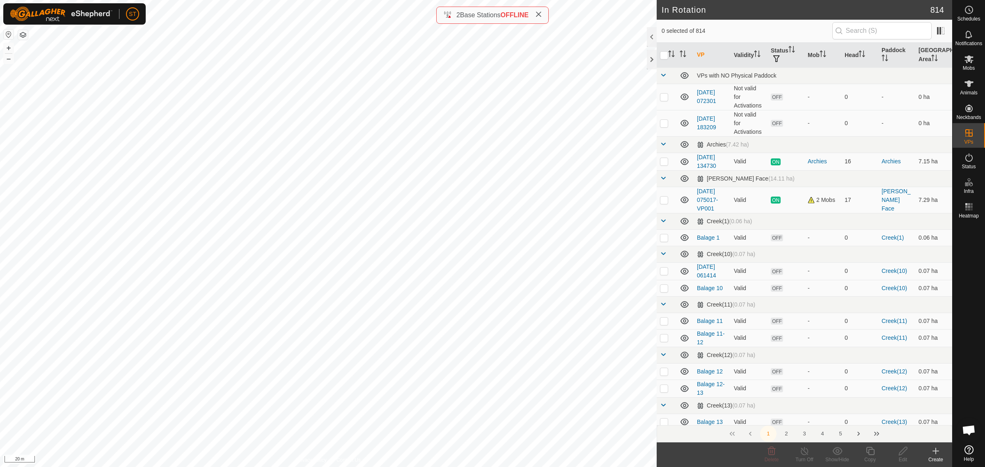
click at [935, 456] on div "Create" at bounding box center [935, 459] width 33 height 7
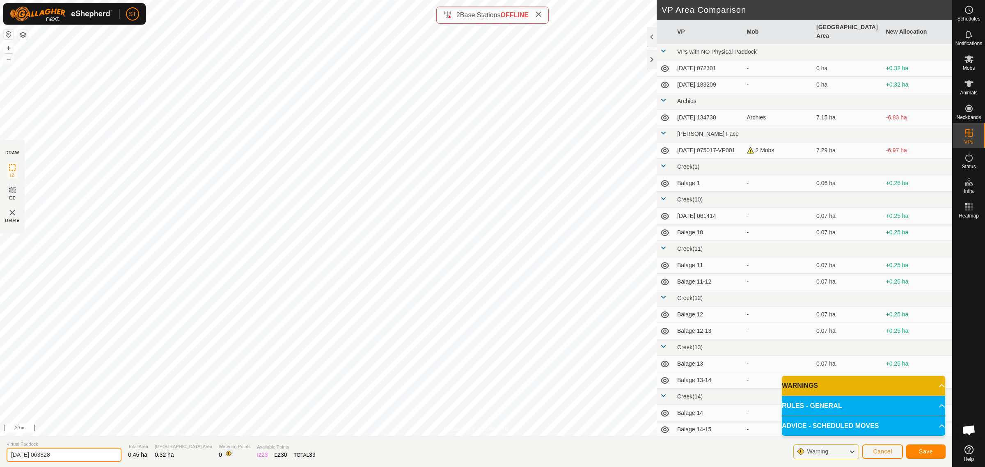
drag, startPoint x: 74, startPoint y: 453, endPoint x: -8, endPoint y: 454, distance: 82.1
click at [0, 454] on html "ST Schedules Notifications Mobs Animals Neckbands VPs Status Infra Heatmap Help…" at bounding box center [492, 233] width 985 height 467
type input "Goose 18"
click at [933, 446] on button "Save" at bounding box center [925, 451] width 39 height 14
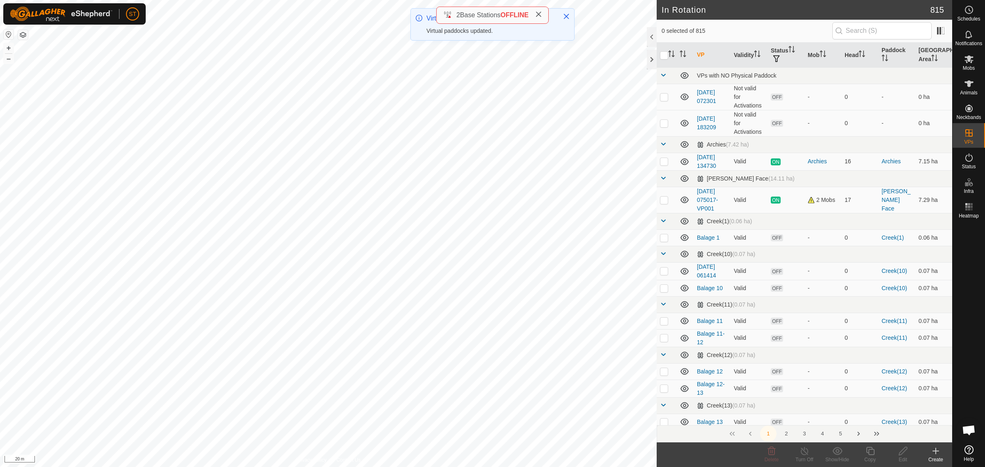
click at [935, 455] on icon at bounding box center [935, 451] width 10 height 10
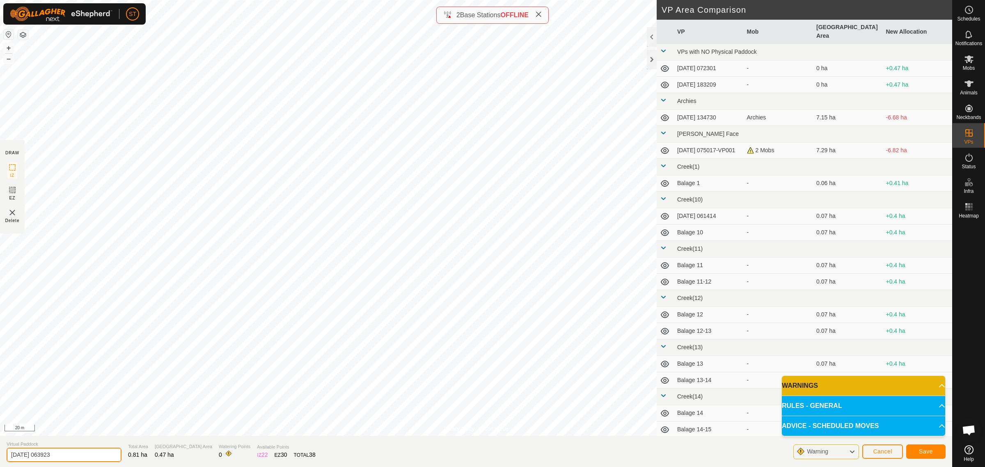
drag, startPoint x: 45, startPoint y: 462, endPoint x: -30, endPoint y: 462, distance: 75.1
click at [0, 462] on html "ST Schedules Notifications Mobs Animals Neckbands VPs Status Infra Heatmap Help…" at bounding box center [492, 233] width 985 height 467
type input "Goose 17-18"
click at [916, 453] on button "Save" at bounding box center [925, 451] width 39 height 14
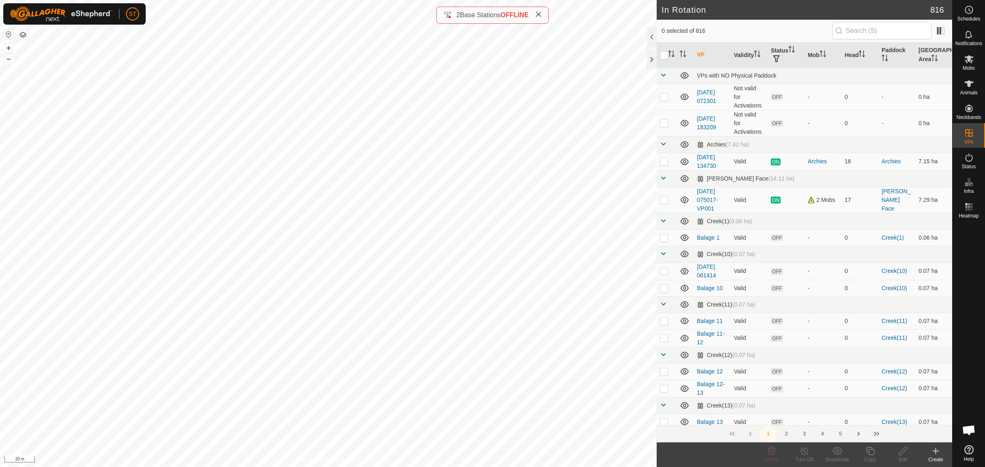
click at [938, 453] on icon at bounding box center [935, 451] width 10 height 10
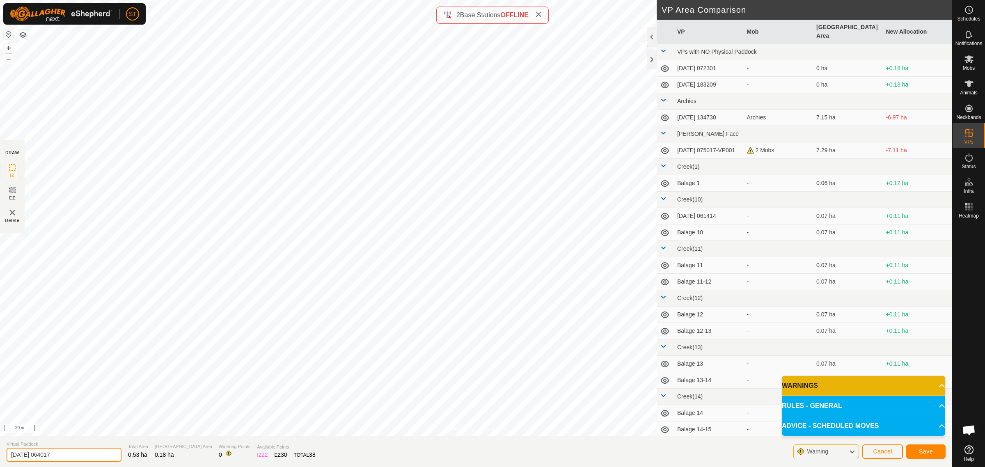
drag, startPoint x: 58, startPoint y: 455, endPoint x: -3, endPoint y: 453, distance: 61.6
click at [0, 453] on html "ST Schedules Notifications Mobs Animals Neckbands VPs Status Infra Heatmap Help…" at bounding box center [492, 233] width 985 height 467
type input "Goose 19"
click at [917, 450] on button "Save" at bounding box center [925, 451] width 39 height 14
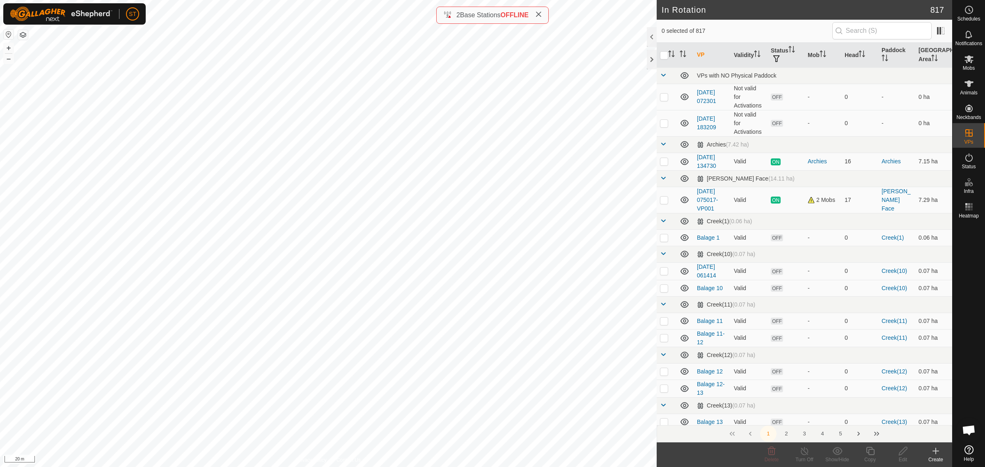
click at [935, 452] on icon at bounding box center [935, 451] width 10 height 10
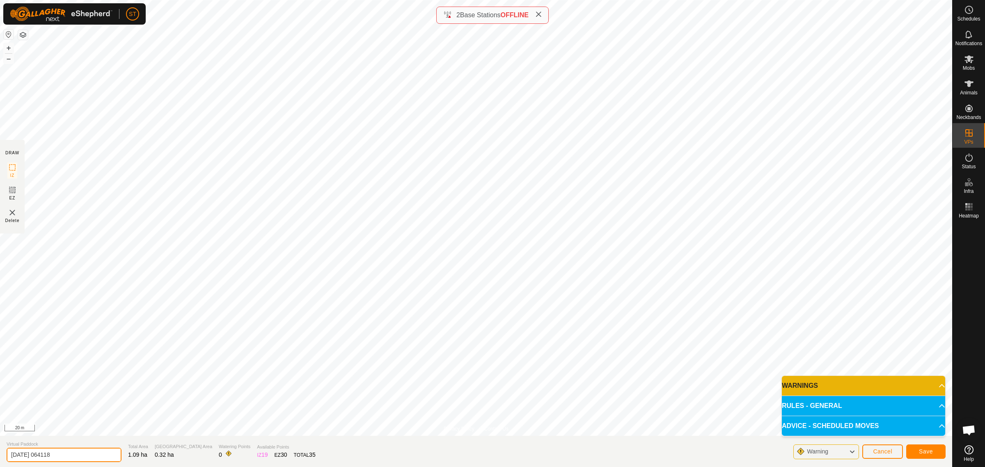
drag, startPoint x: 53, startPoint y: 455, endPoint x: -24, endPoint y: 455, distance: 77.1
click at [0, 455] on html "ST Schedules Notifications Mobs Animals Neckbands VPs Status Infra Heatmap Help…" at bounding box center [492, 233] width 985 height 467
type input "Goose 18-19"
click at [921, 452] on span "Save" at bounding box center [926, 451] width 14 height 7
click at [541, 15] on icon at bounding box center [538, 14] width 7 height 7
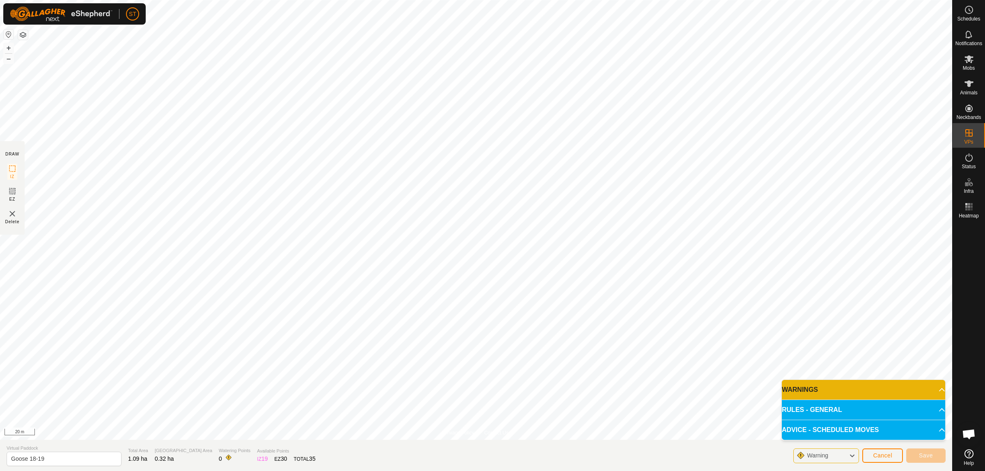
click at [966, 135] on es-menu-bar "Schedules Notifications Mobs Animals Neckbands VPs Status Infra Heatmap Help" at bounding box center [968, 235] width 33 height 471
click at [875, 451] on span "Cancel" at bounding box center [882, 451] width 19 height 7
